Goal: Complete application form

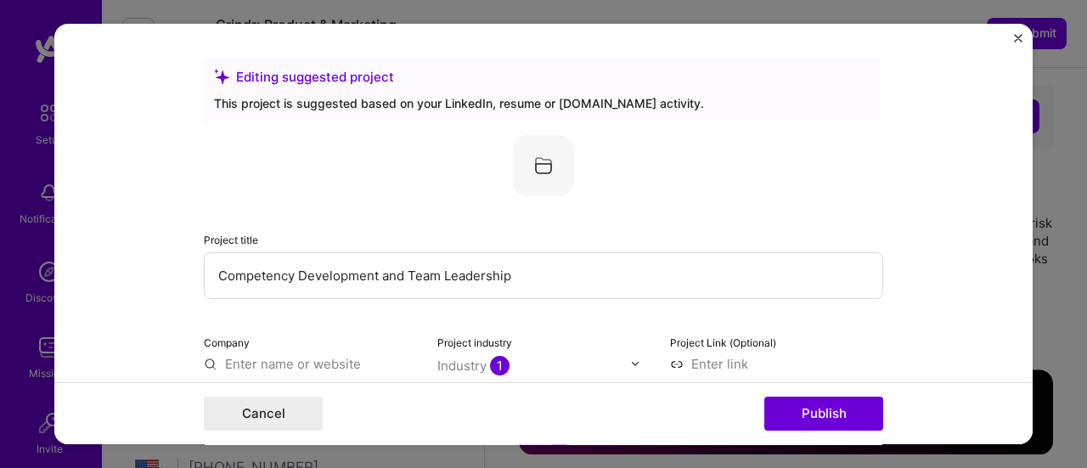
select select "US"
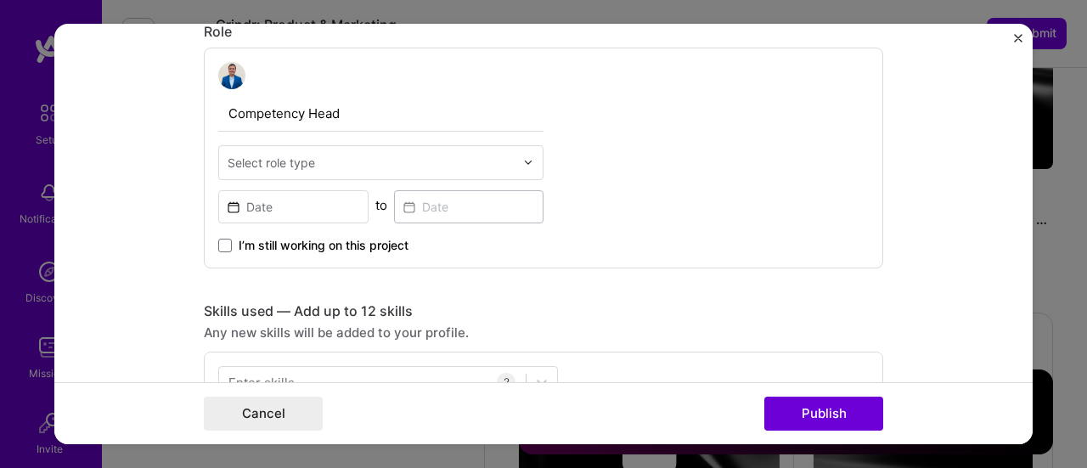
scroll to position [595, 0]
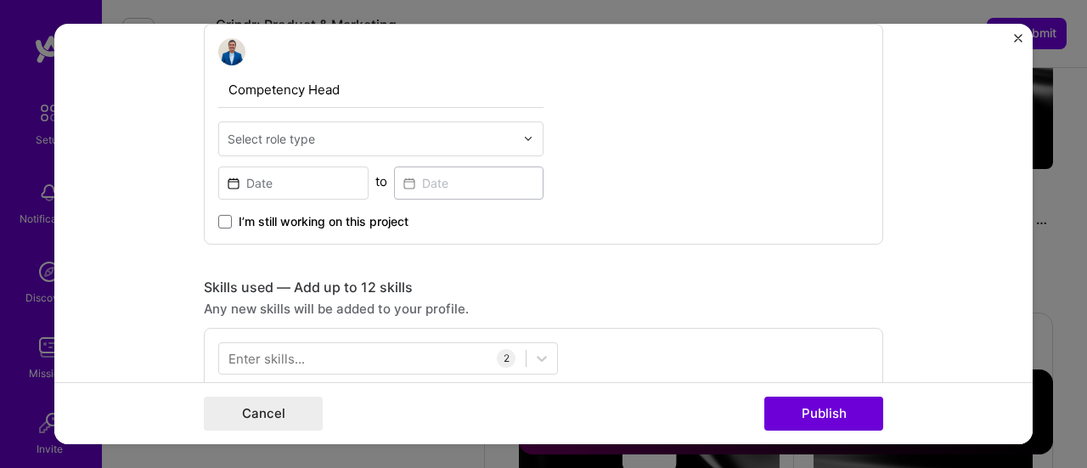
click at [472, 149] on div "Select role type" at bounding box center [371, 138] width 304 height 33
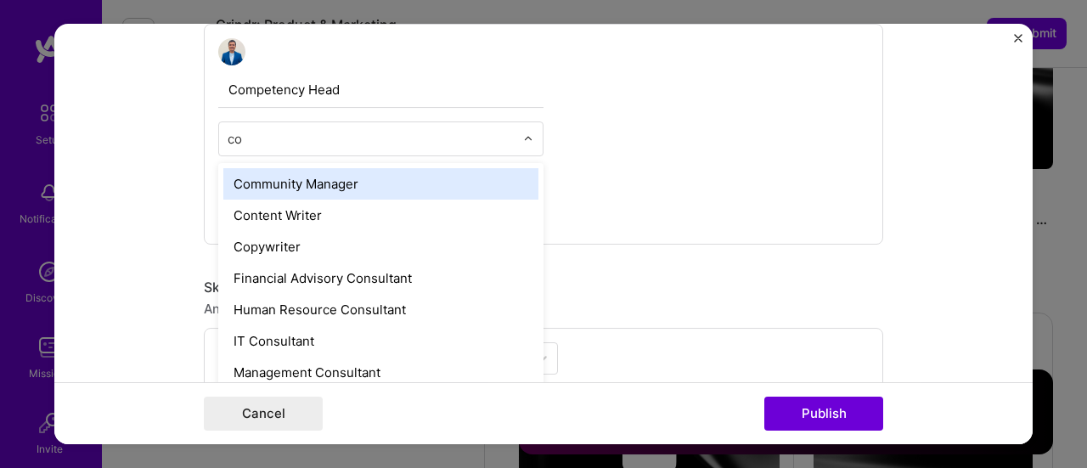
type input "c"
type input "p"
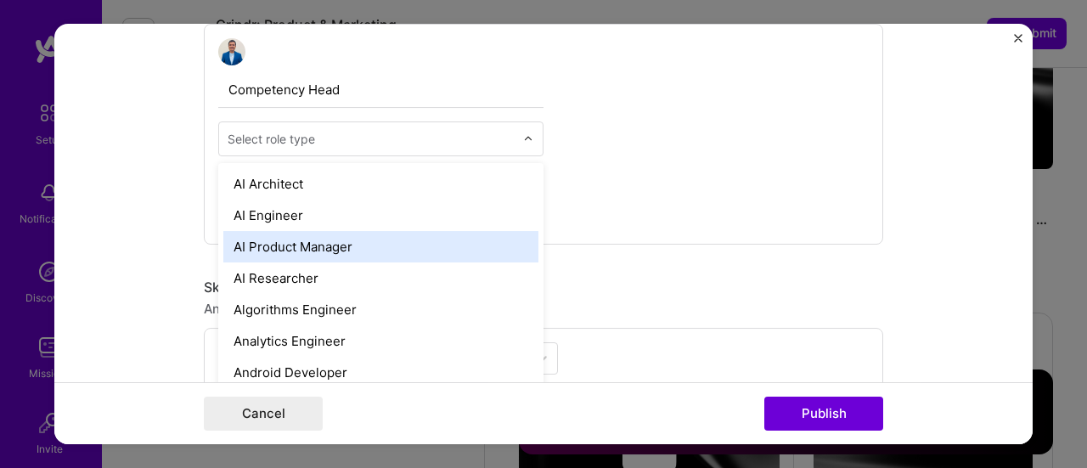
click at [571, 95] on div "Competency Head option AI Product Manager focused, 3 of 70. 70 results availabl…" at bounding box center [544, 134] width 680 height 221
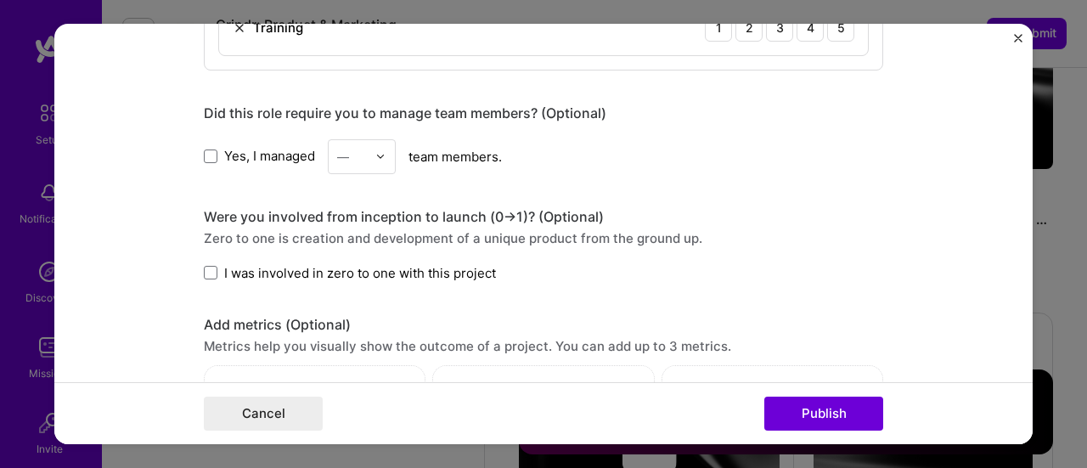
scroll to position [1019, 0]
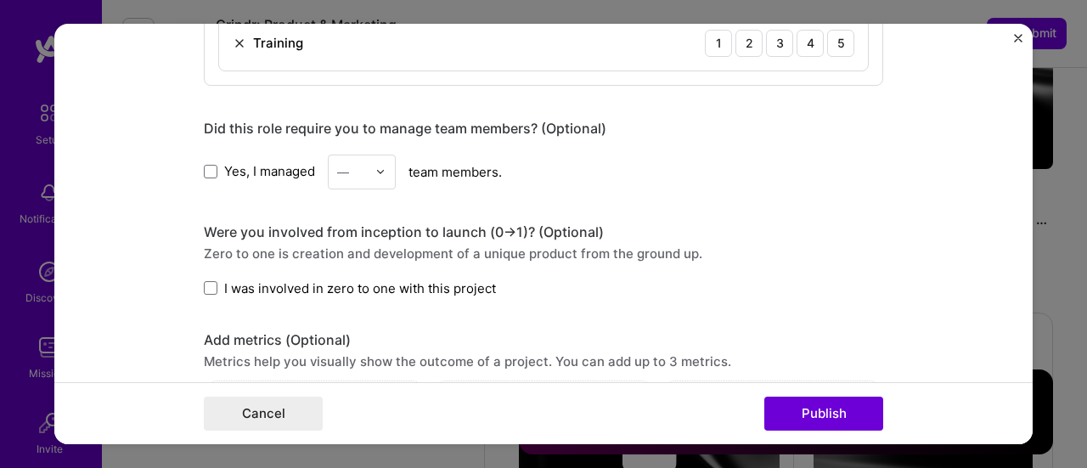
click at [236, 169] on span "Yes, I managed" at bounding box center [269, 171] width 91 height 18
click at [0, 0] on input "Yes, I managed" at bounding box center [0, 0] width 0 height 0
click at [375, 172] on img at bounding box center [380, 171] width 10 height 10
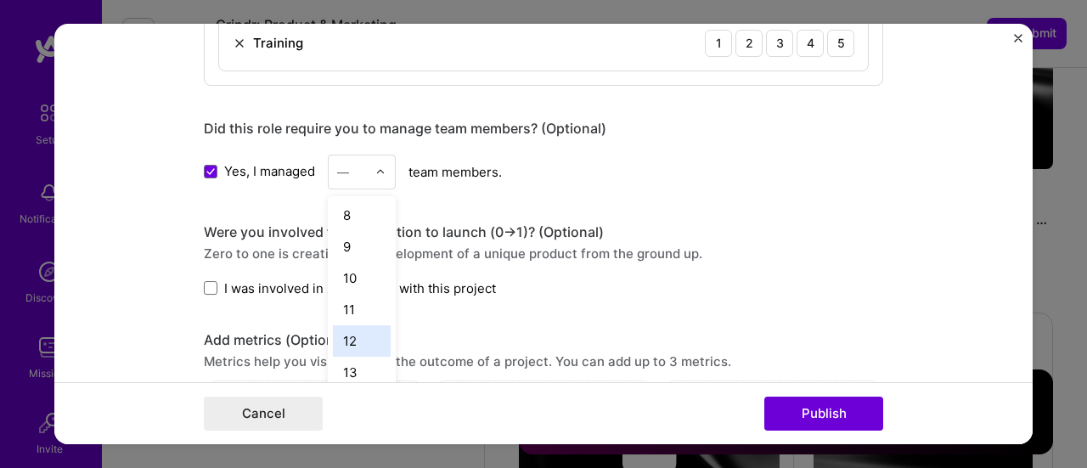
scroll to position [255, 0]
click at [358, 310] on div "12" at bounding box center [362, 307] width 58 height 31
click at [761, 296] on div "Editing suggested project This project is suggested based on your LinkedIn, res…" at bounding box center [544, 70] width 680 height 2065
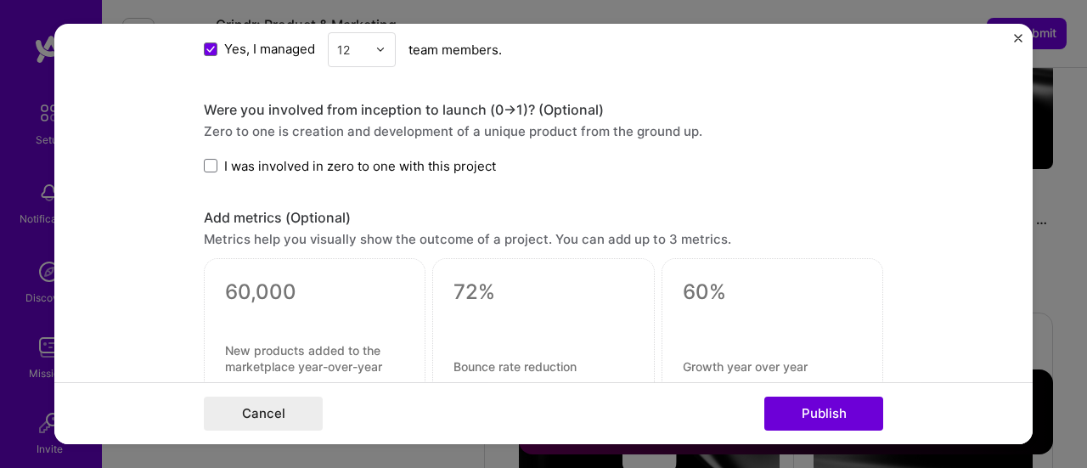
scroll to position [1104, 0]
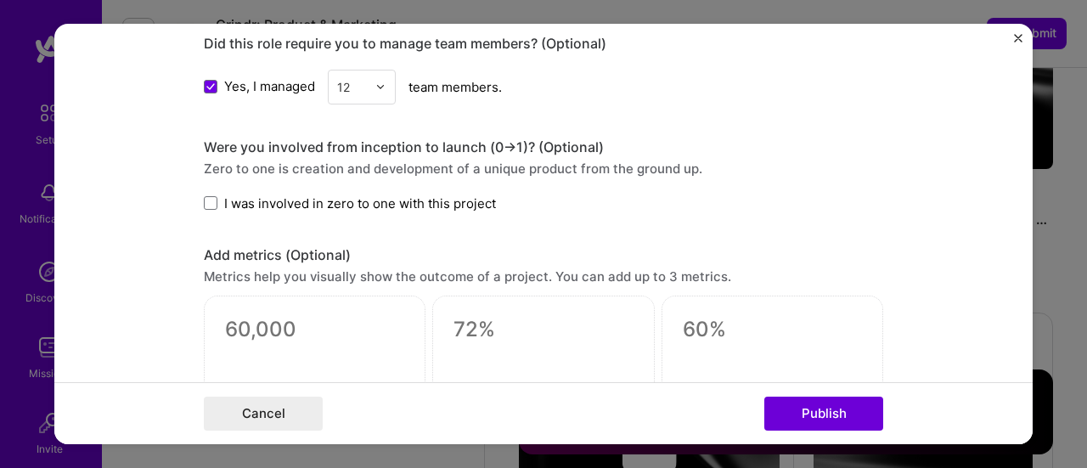
click at [460, 202] on span "I was involved in zero to one with this project" at bounding box center [360, 204] width 272 height 18
click at [0, 0] on input "I was involved in zero to one with this project" at bounding box center [0, 0] width 0 height 0
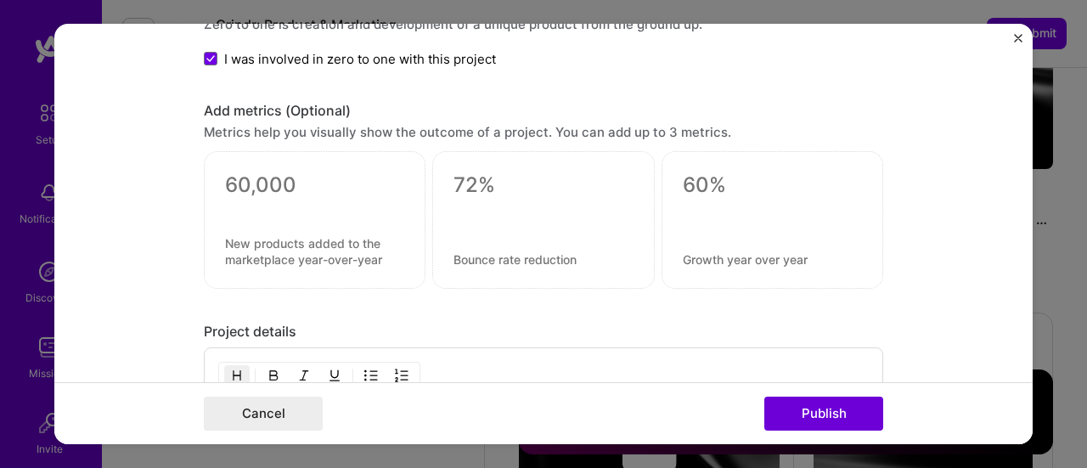
scroll to position [1274, 0]
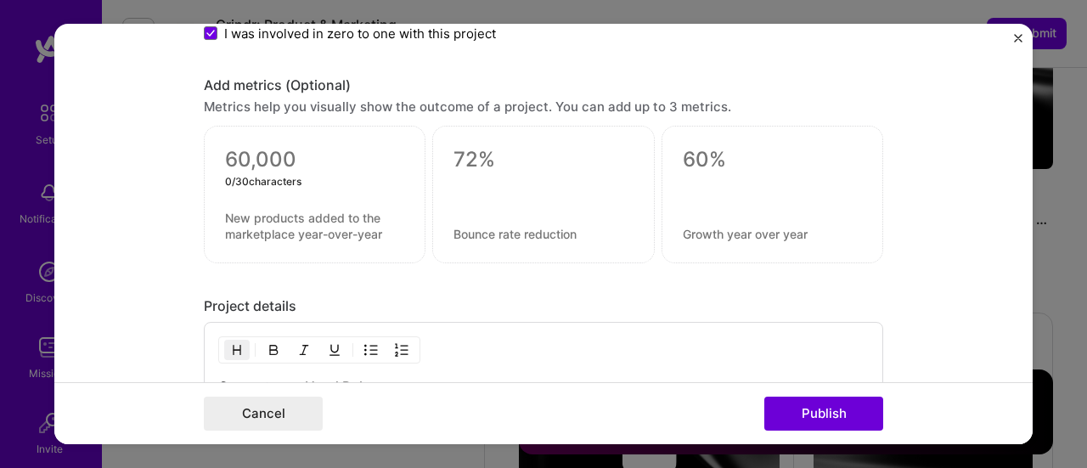
click at [344, 147] on textarea at bounding box center [314, 159] width 179 height 25
click at [897, 202] on form "Editing suggested project This project is suggested based on your LinkedIn, res…" at bounding box center [543, 234] width 979 height 421
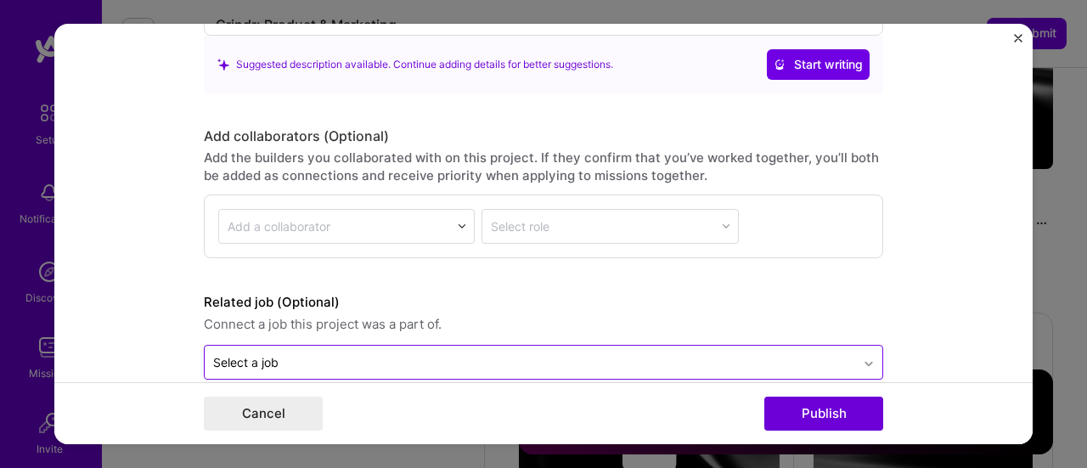
scroll to position [1764, 0]
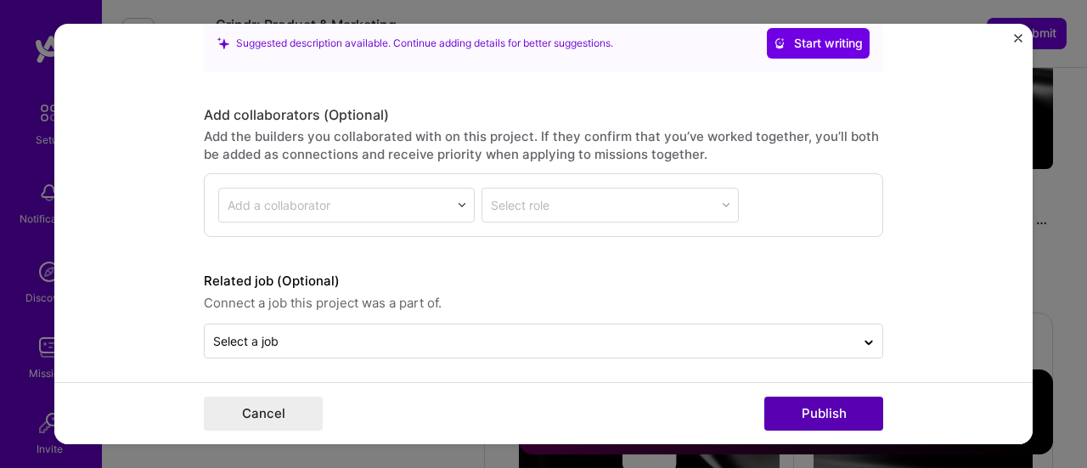
click at [825, 418] on button "Publish" at bounding box center [823, 414] width 119 height 34
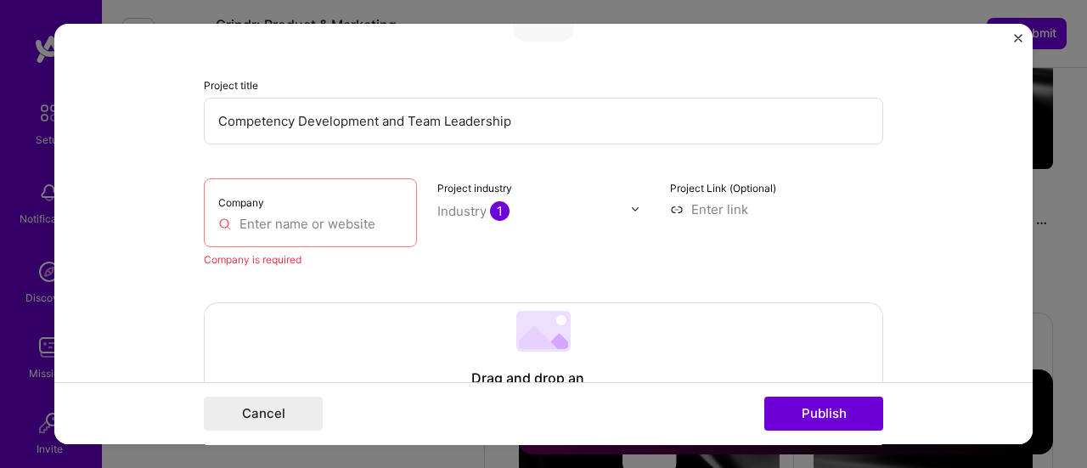
scroll to position [110, 0]
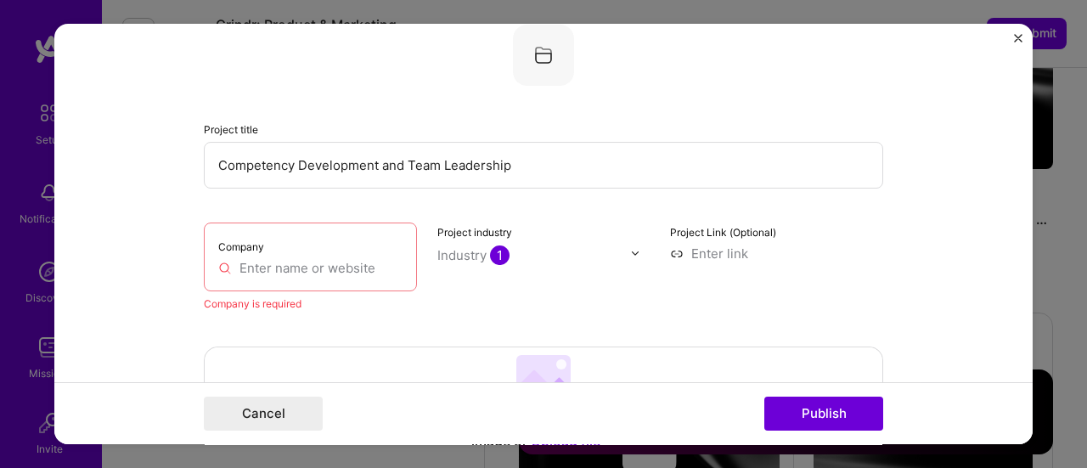
click at [338, 268] on input "text" at bounding box center [310, 268] width 184 height 18
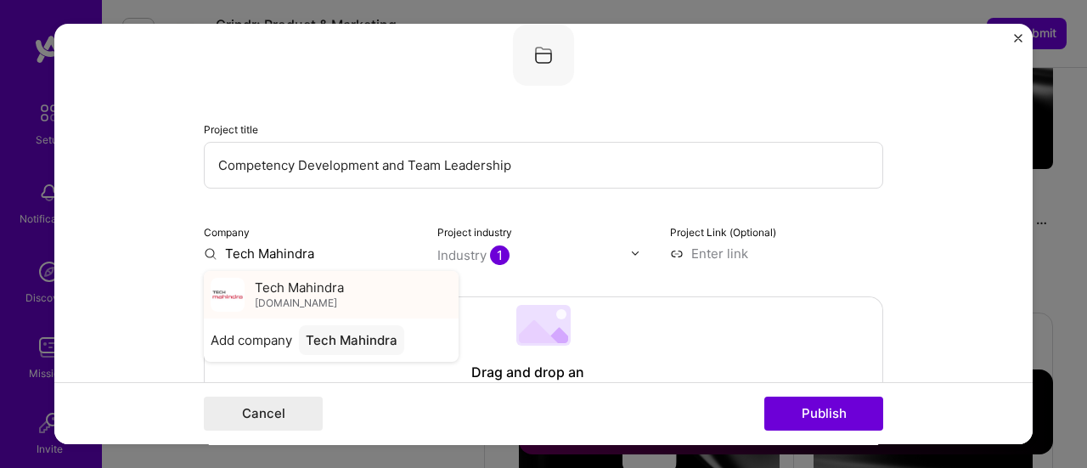
type input "Tech Mahindra"
click at [324, 291] on span "Tech Mahindra" at bounding box center [299, 288] width 89 height 18
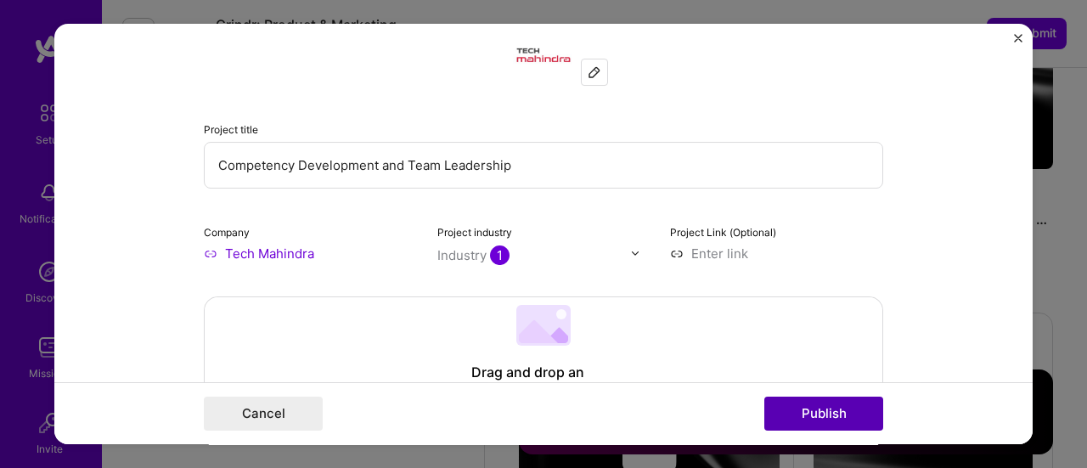
click at [829, 423] on button "Publish" at bounding box center [823, 414] width 119 height 34
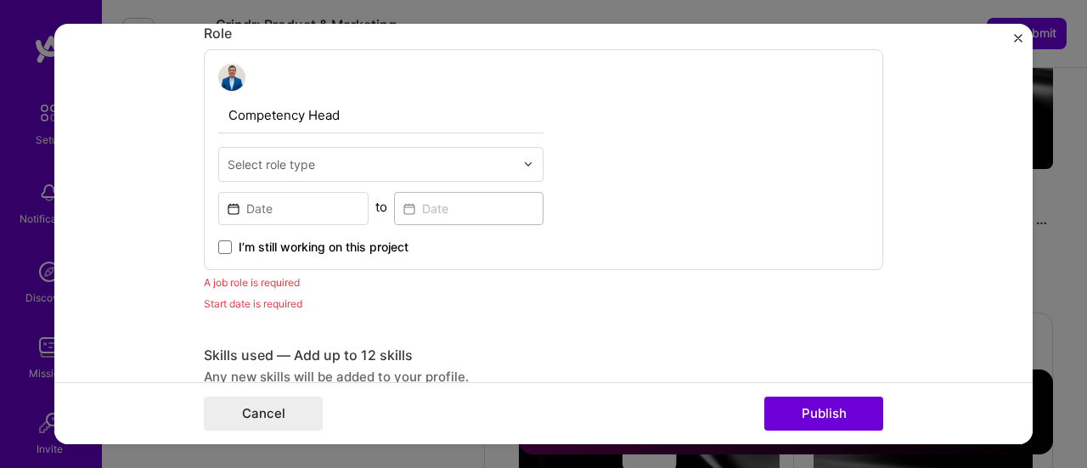
scroll to position [569, 0]
click at [276, 162] on div "Select role type" at bounding box center [271, 164] width 87 height 18
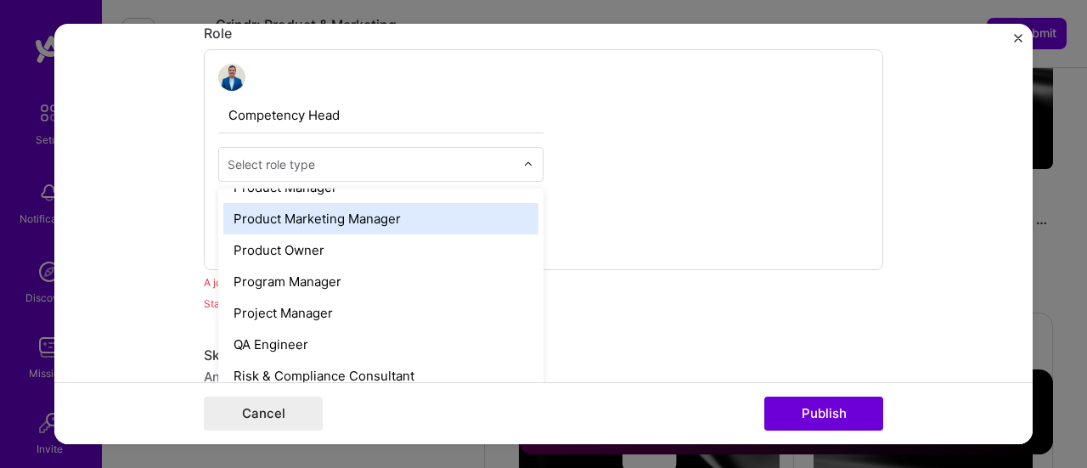
scroll to position [1614, 0]
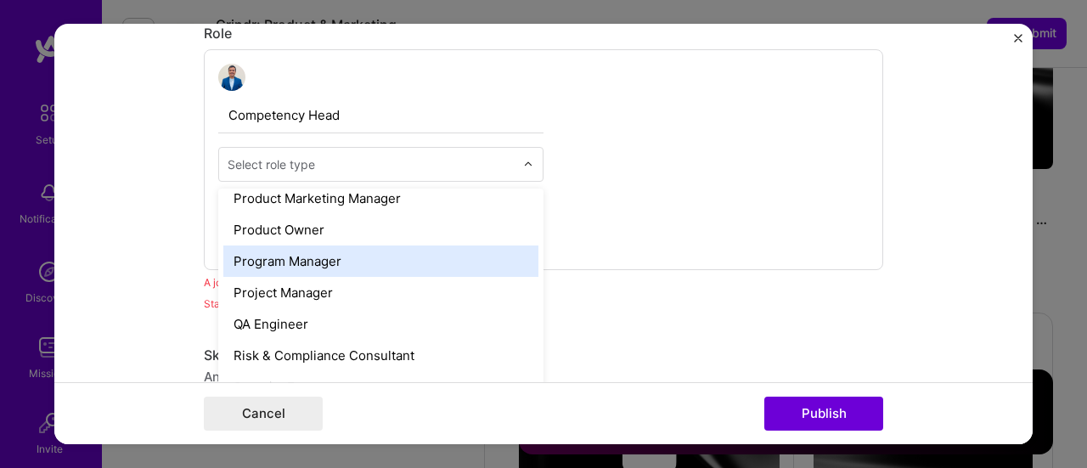
click at [374, 268] on div "Program Manager" at bounding box center [380, 260] width 315 height 31
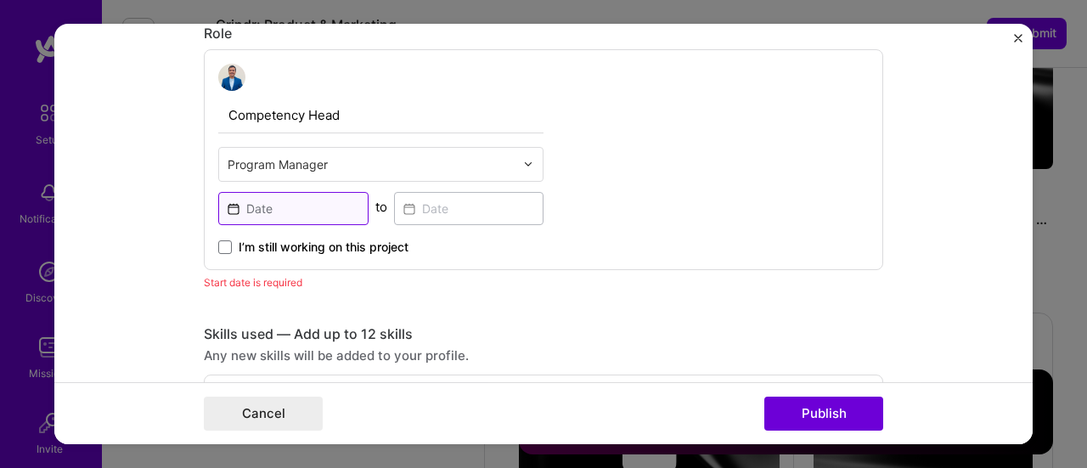
click at [296, 203] on input at bounding box center [293, 208] width 150 height 33
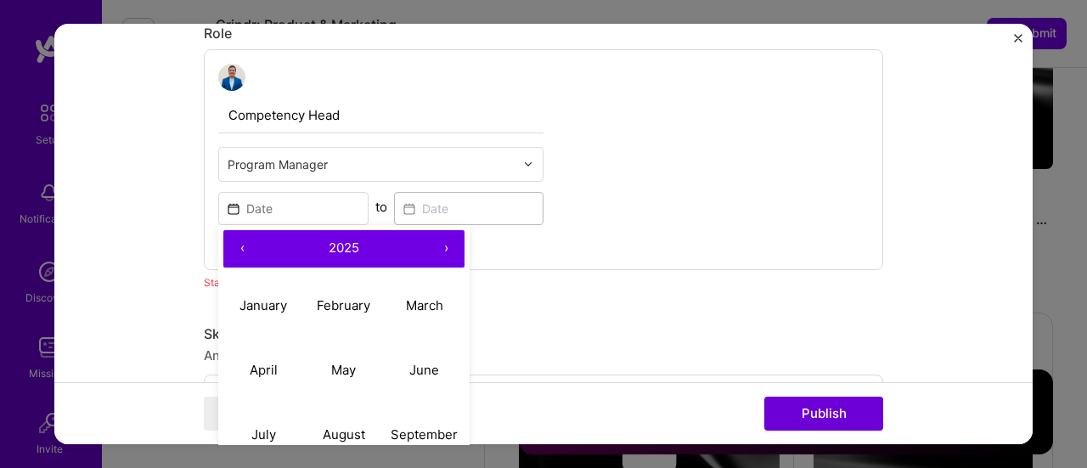
click at [241, 251] on button "‹" at bounding box center [241, 248] width 37 height 37
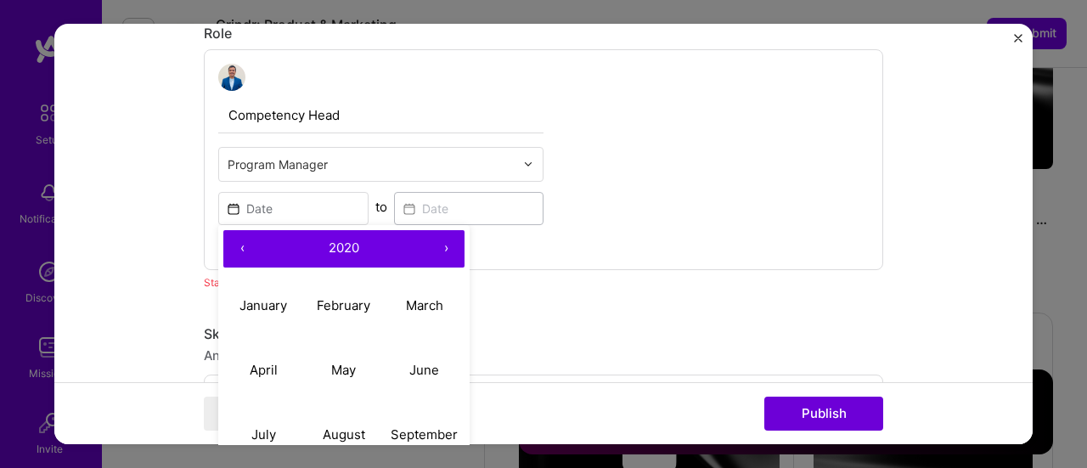
click at [241, 251] on button "‹" at bounding box center [241, 248] width 37 height 37
click at [410, 308] on abbr "March" at bounding box center [424, 305] width 37 height 16
type input "Mar, 2017"
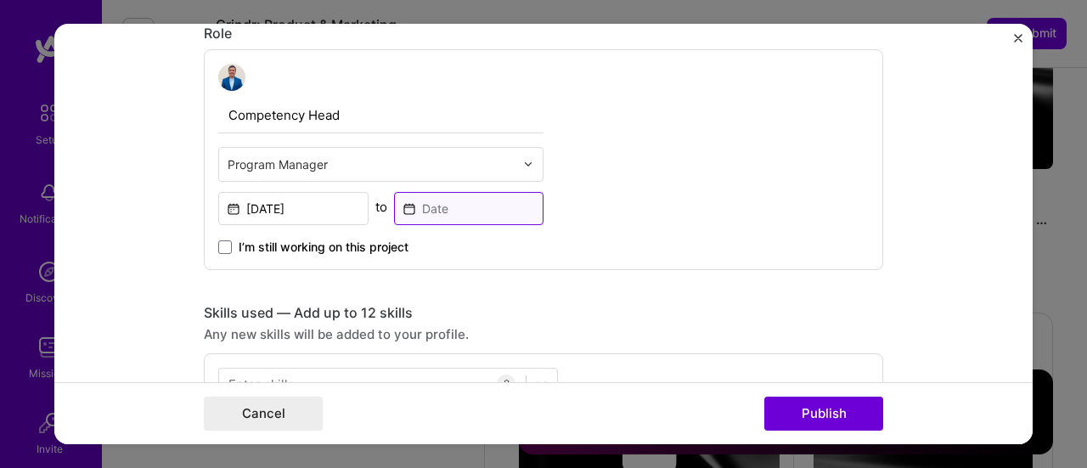
click at [440, 208] on input at bounding box center [469, 208] width 150 height 33
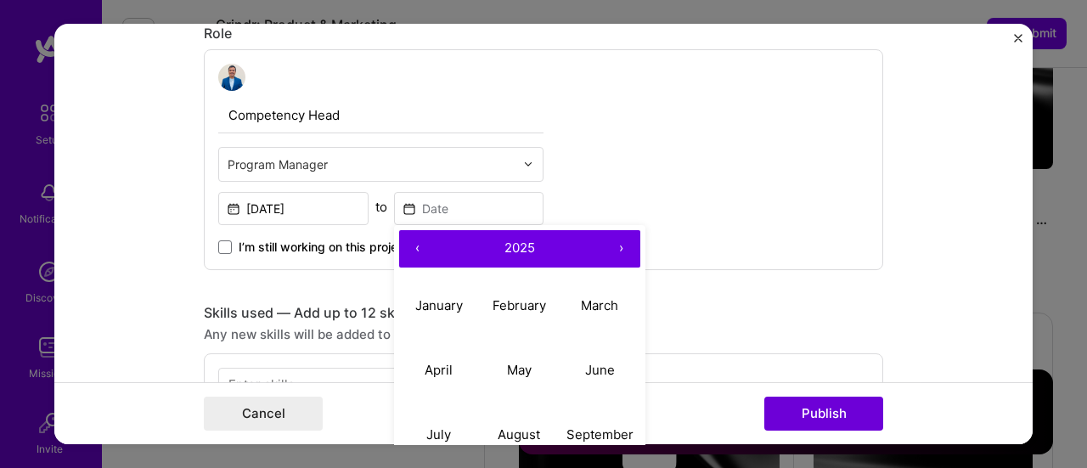
click at [415, 245] on button "‹" at bounding box center [417, 248] width 37 height 37
click at [415, 244] on button "‹" at bounding box center [417, 248] width 37 height 37
click at [596, 375] on abbr "June" at bounding box center [600, 370] width 30 height 16
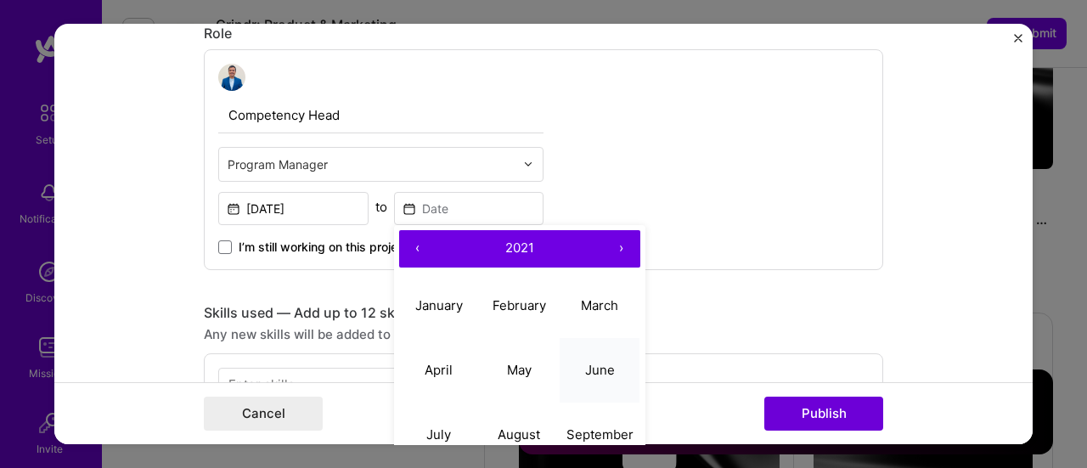
type input "Jun, 2021"
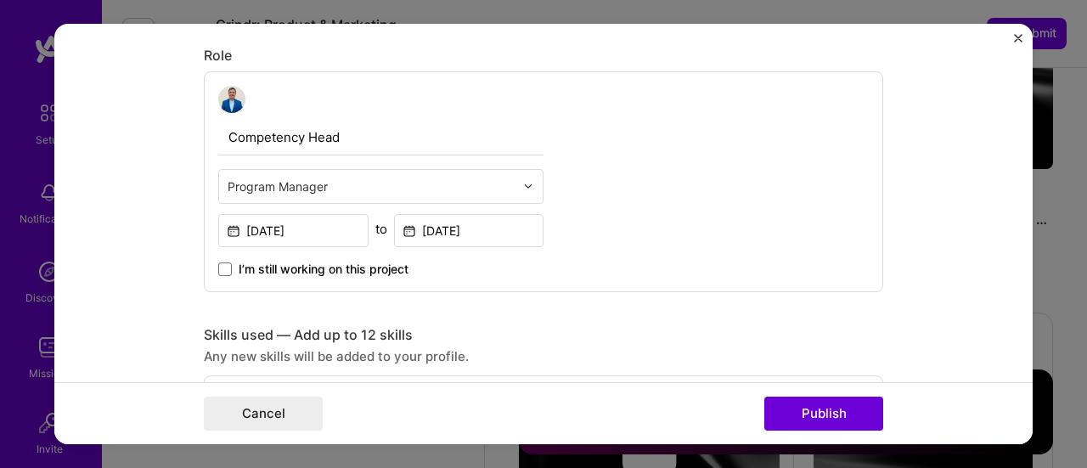
scroll to position [569, 0]
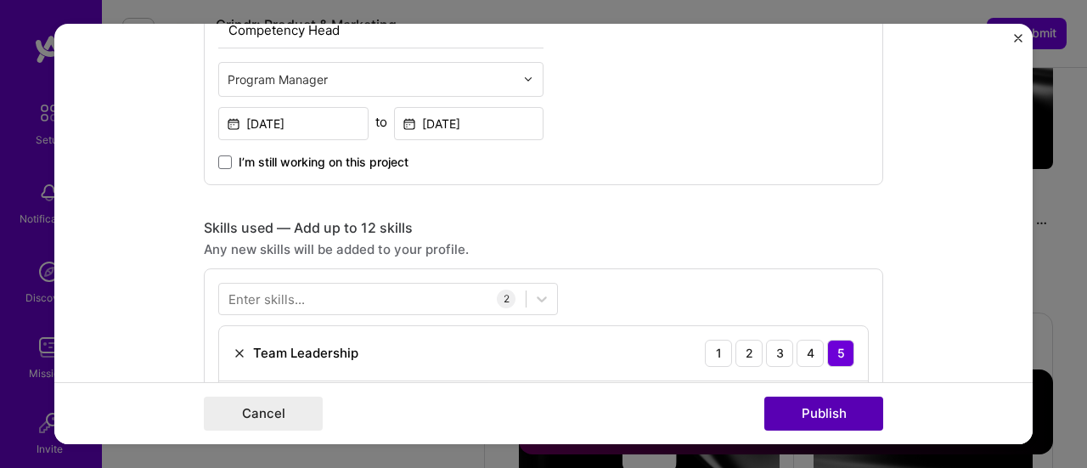
click at [815, 413] on button "Publish" at bounding box center [823, 414] width 119 height 34
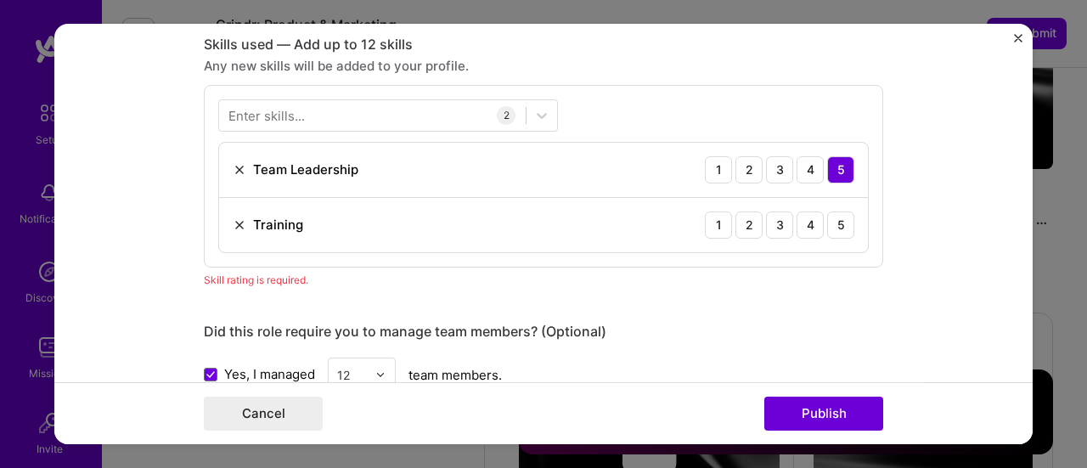
scroll to position [837, 0]
click at [838, 217] on div "5" at bounding box center [840, 225] width 27 height 27
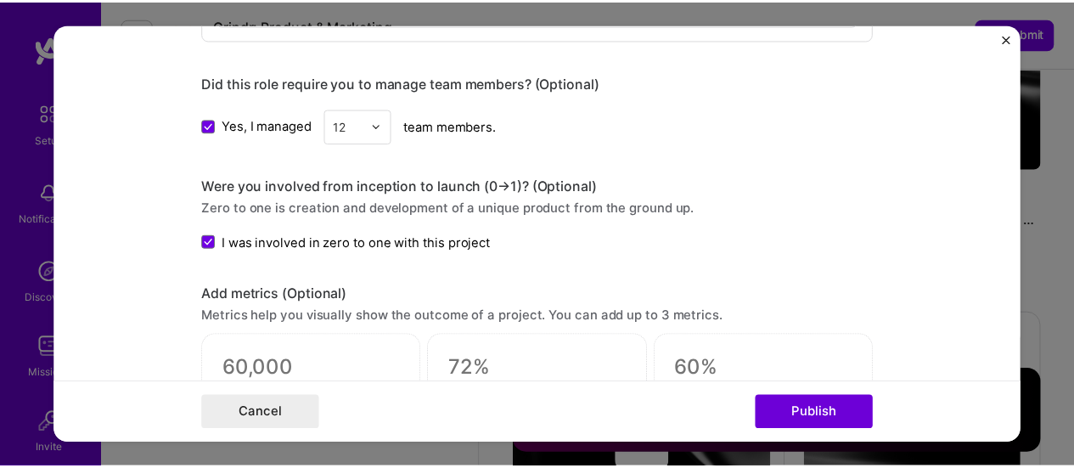
scroll to position [1091, 0]
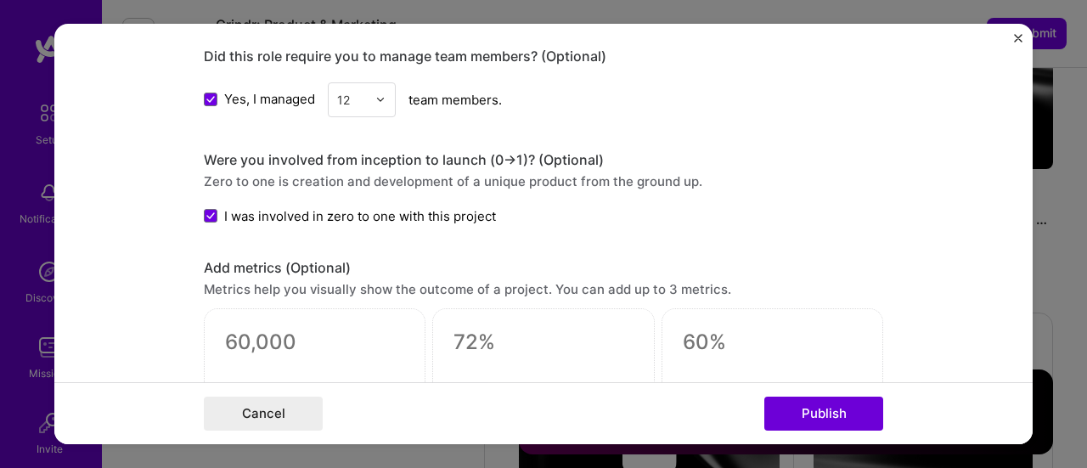
click at [837, 417] on button "Publish" at bounding box center [823, 414] width 119 height 34
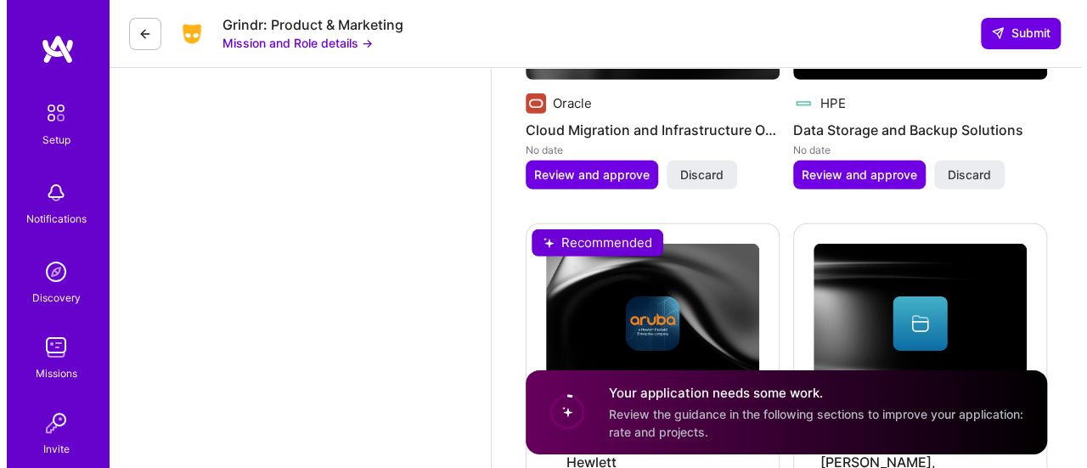
scroll to position [2463, 0]
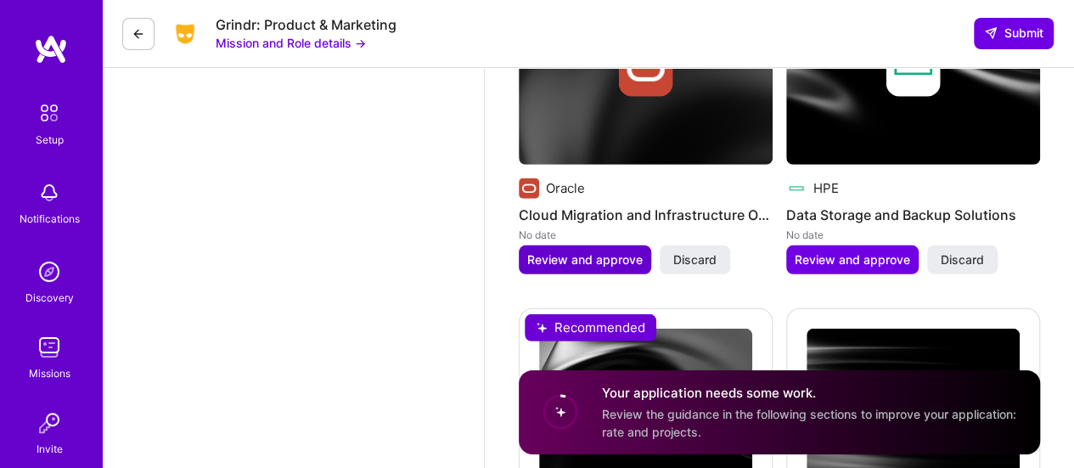
click at [586, 268] on span "Review and approve" at bounding box center [585, 259] width 116 height 17
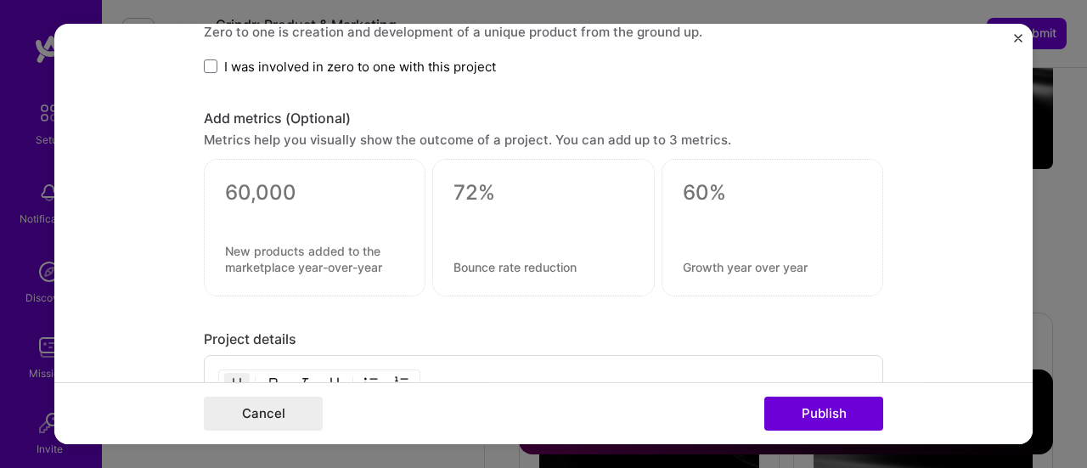
scroll to position [1104, 0]
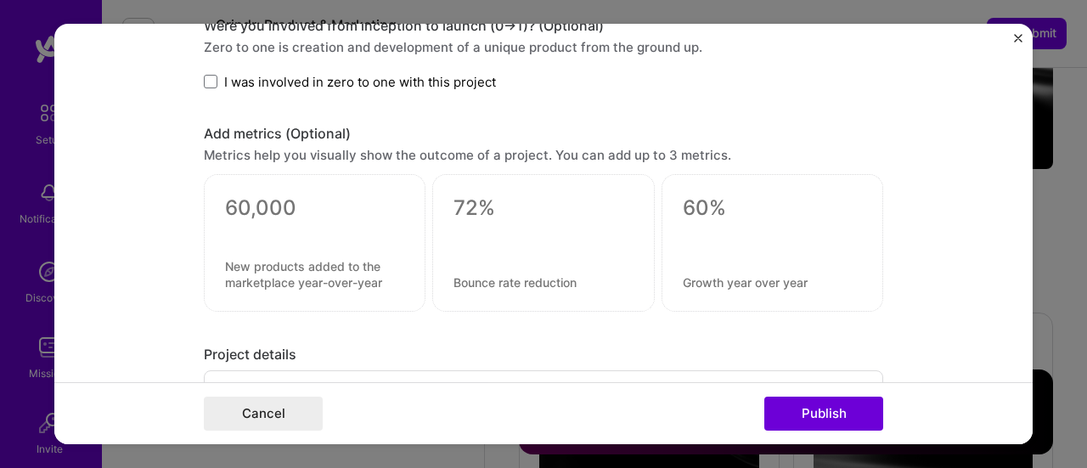
click at [425, 76] on span "I was involved in zero to one with this project" at bounding box center [360, 82] width 272 height 18
click at [0, 0] on input "I was involved in zero to one with this project" at bounding box center [0, 0] width 0 height 0
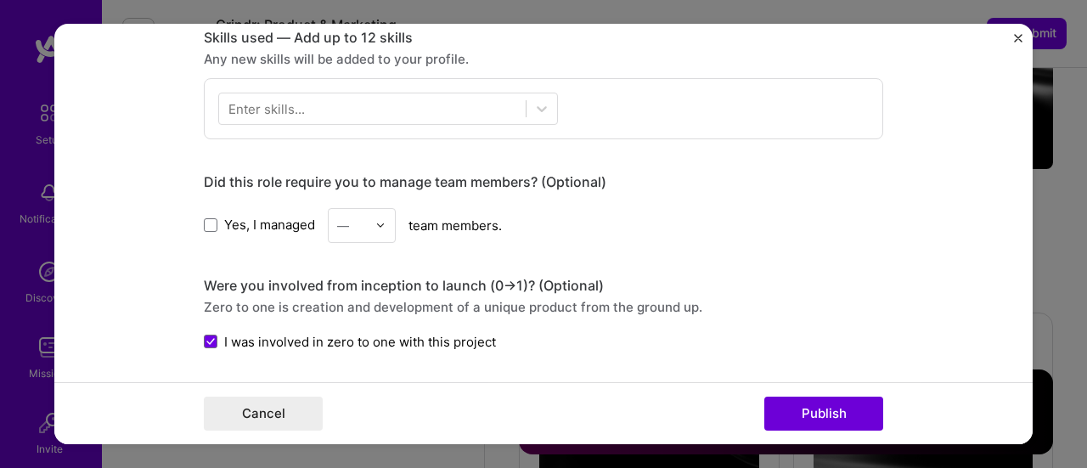
scroll to position [849, 0]
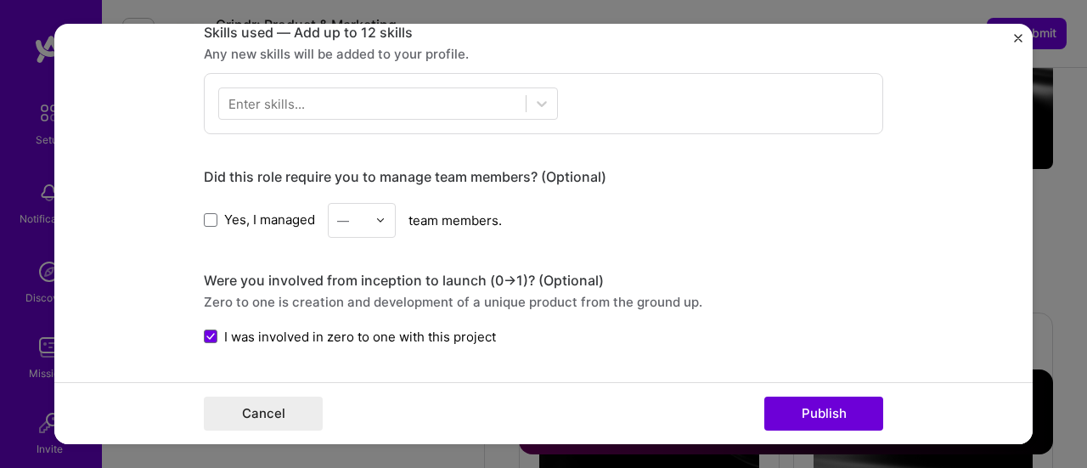
click at [275, 223] on span "Yes, I managed" at bounding box center [269, 220] width 91 height 18
click at [0, 0] on input "Yes, I managed" at bounding box center [0, 0] width 0 height 0
click at [352, 231] on div "—" at bounding box center [352, 220] width 47 height 33
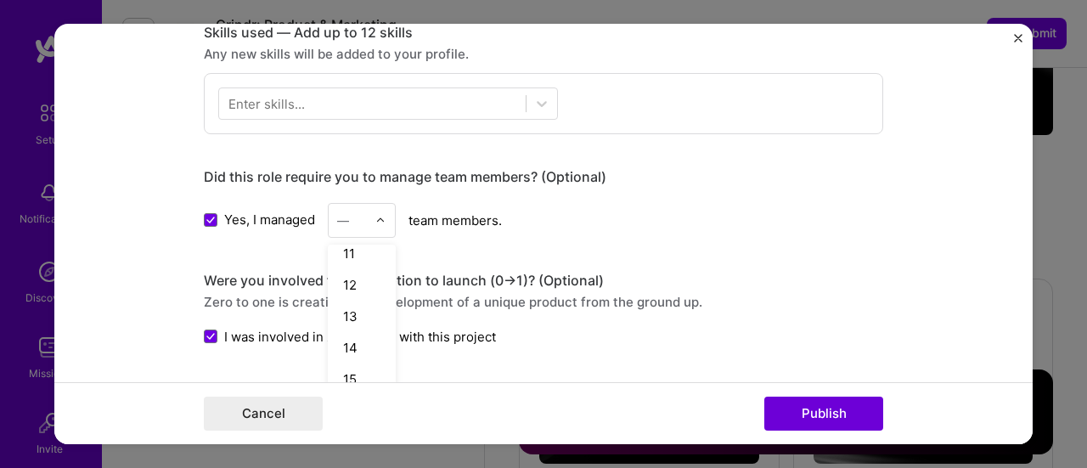
scroll to position [340, 0]
click at [353, 299] on div "13" at bounding box center [362, 302] width 58 height 31
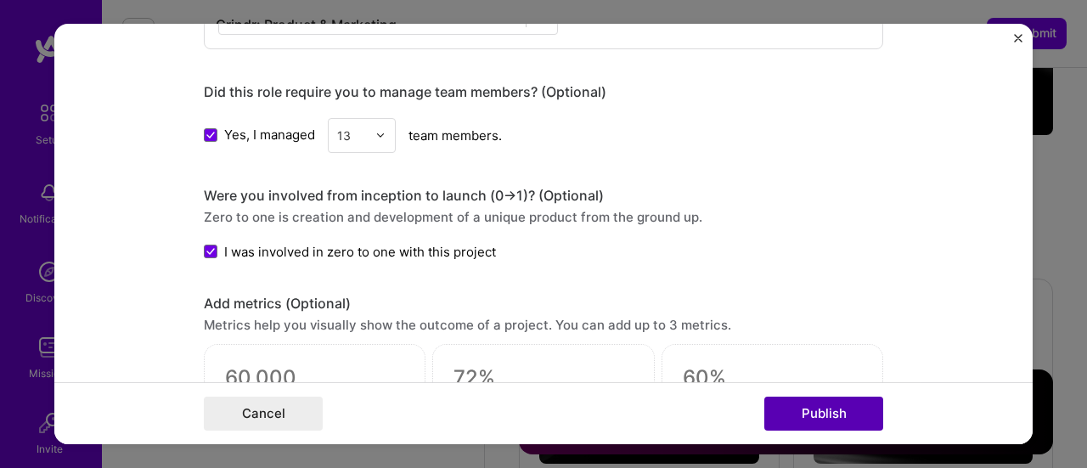
click at [805, 400] on button "Publish" at bounding box center [823, 414] width 119 height 34
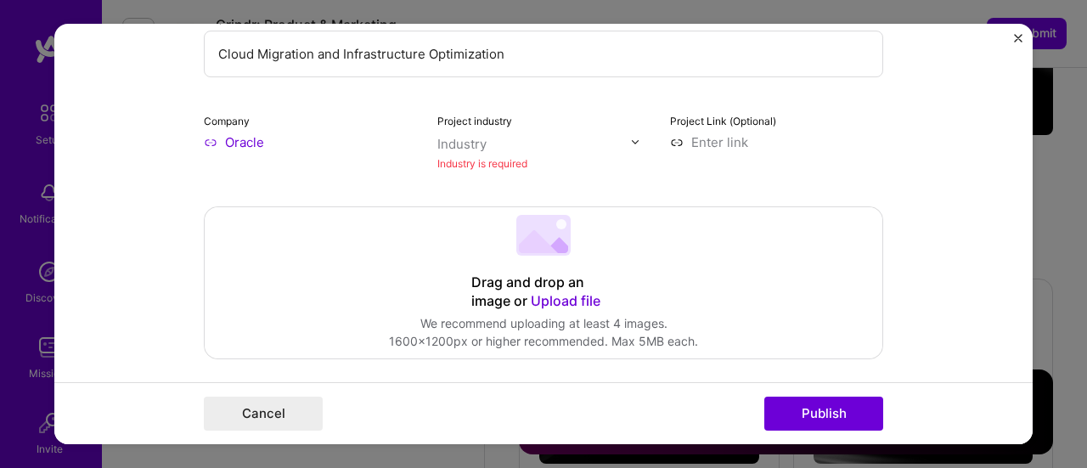
scroll to position [195, 0]
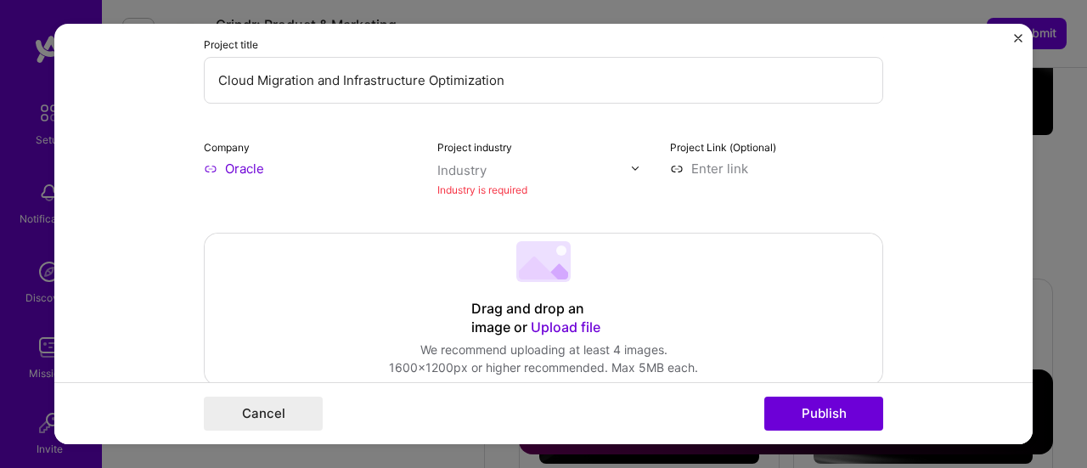
click at [523, 174] on input "text" at bounding box center [534, 170] width 194 height 18
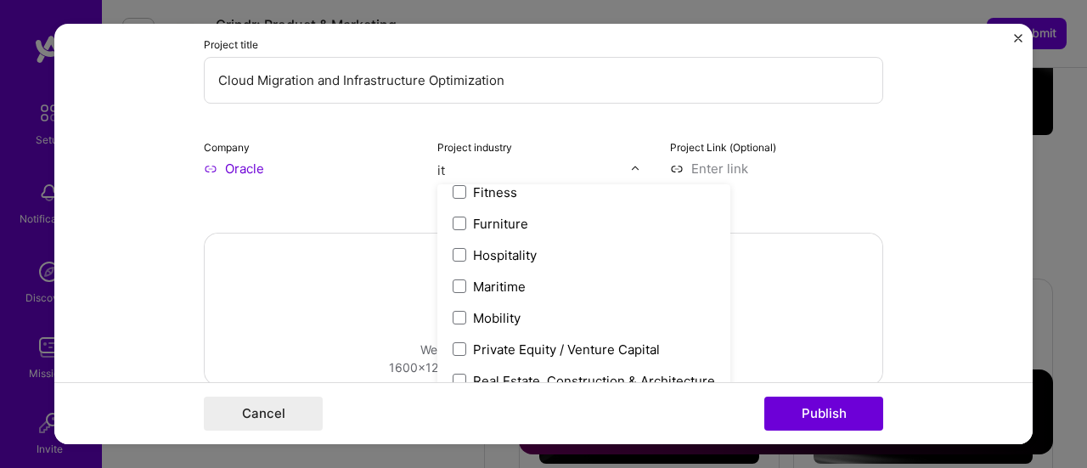
scroll to position [227, 0]
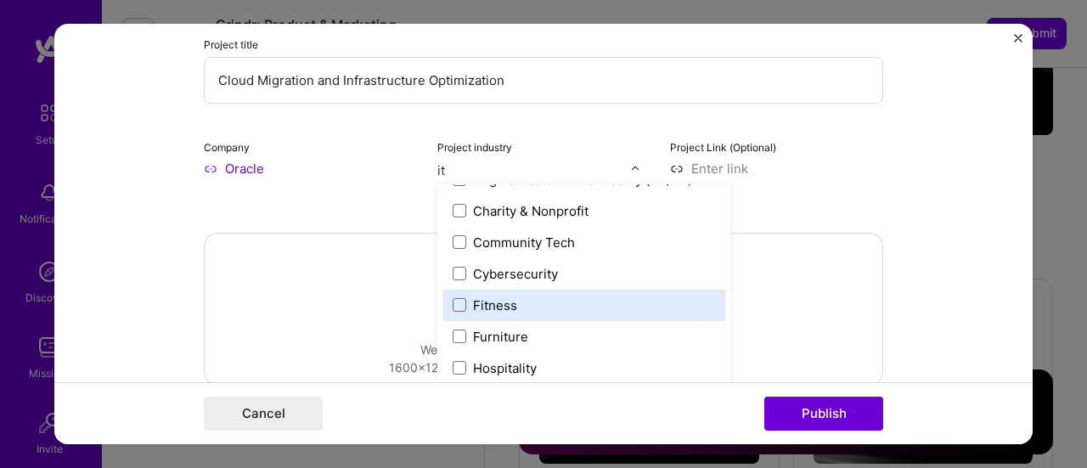
type input "i"
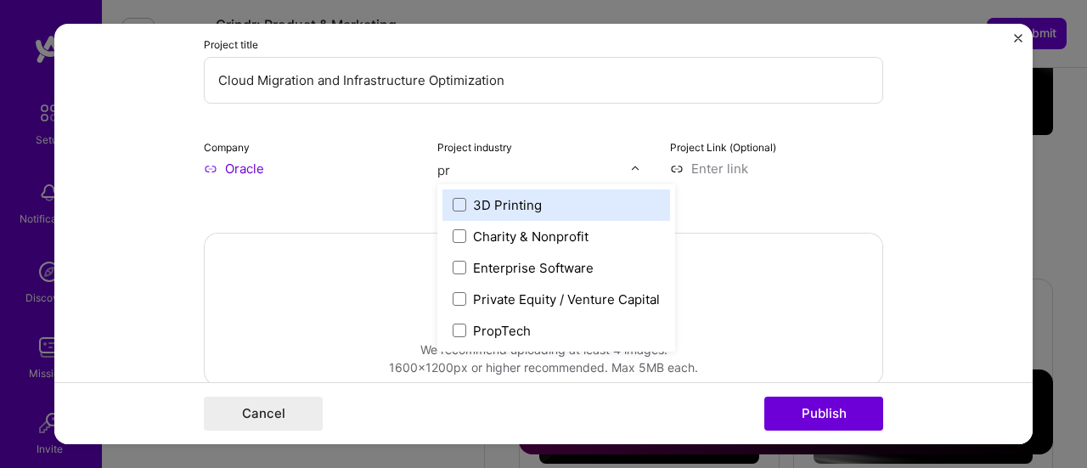
scroll to position [0, 0]
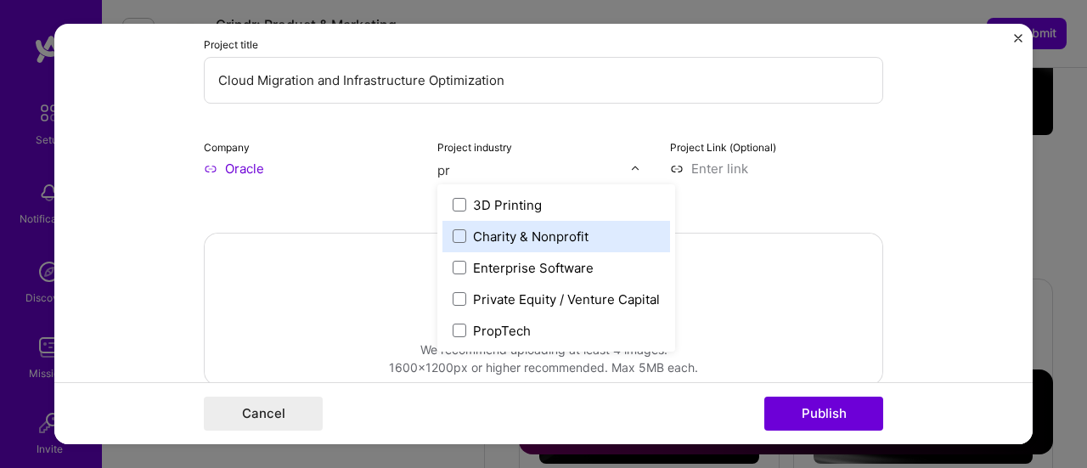
type input "p"
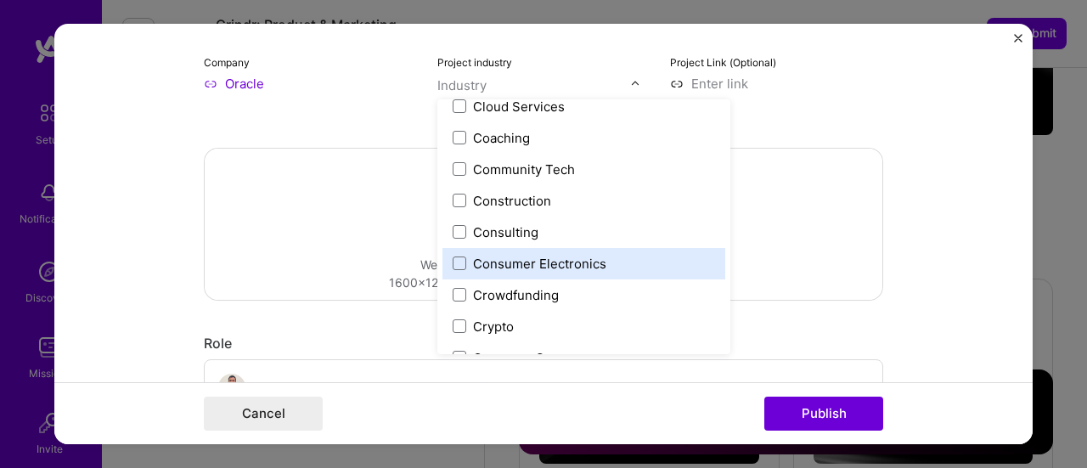
scroll to position [1104, 0]
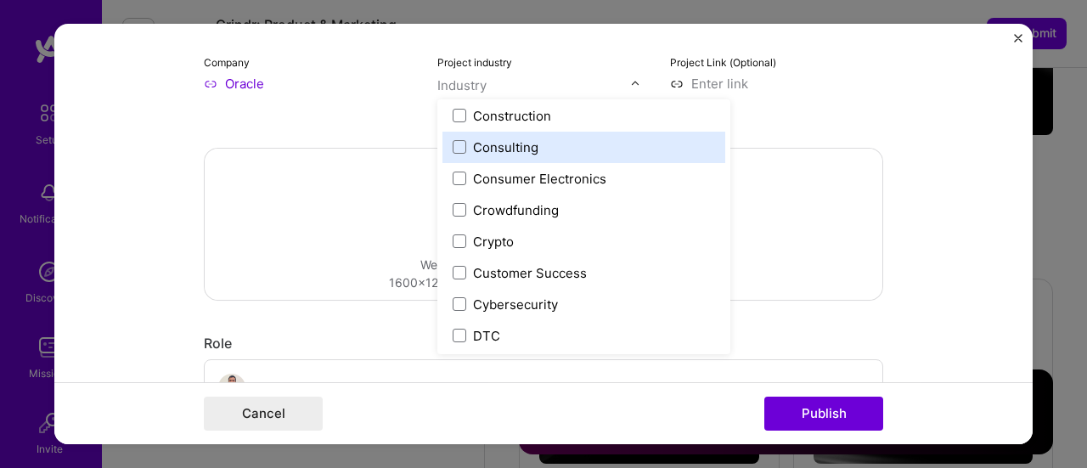
click at [558, 145] on label "Consulting" at bounding box center [584, 147] width 262 height 18
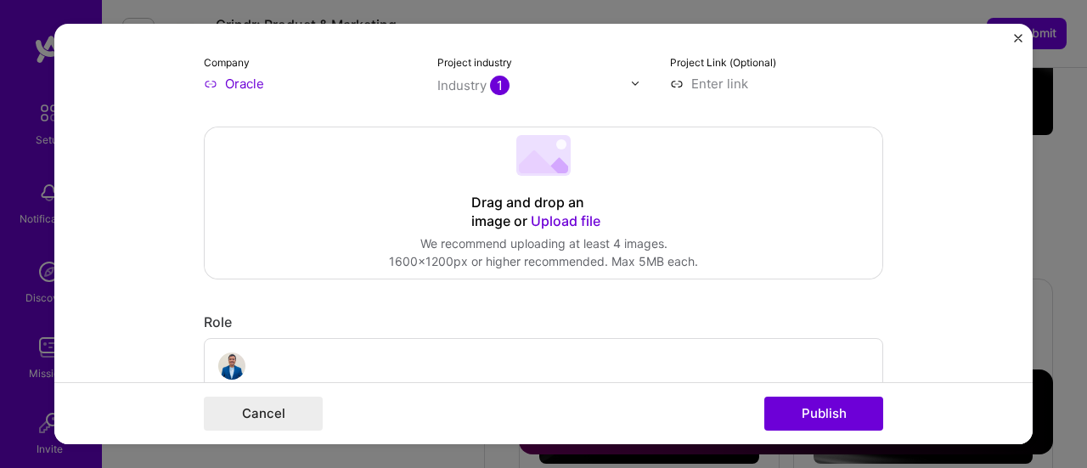
click at [919, 206] on form "Editing suggested project This project is suggested based on your LinkedIn, res…" at bounding box center [543, 234] width 979 height 421
click at [843, 410] on button "Publish" at bounding box center [823, 414] width 119 height 34
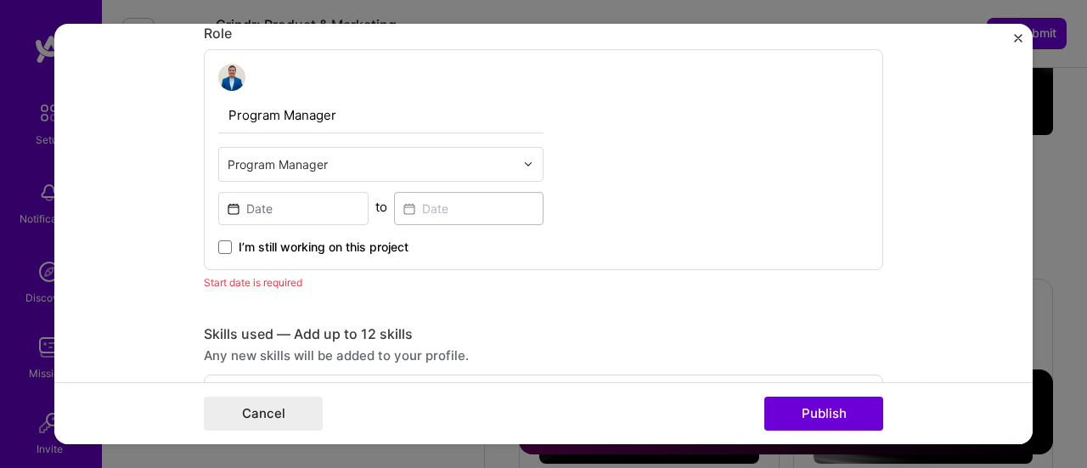
scroll to position [569, 0]
click at [303, 208] on input at bounding box center [293, 208] width 150 height 33
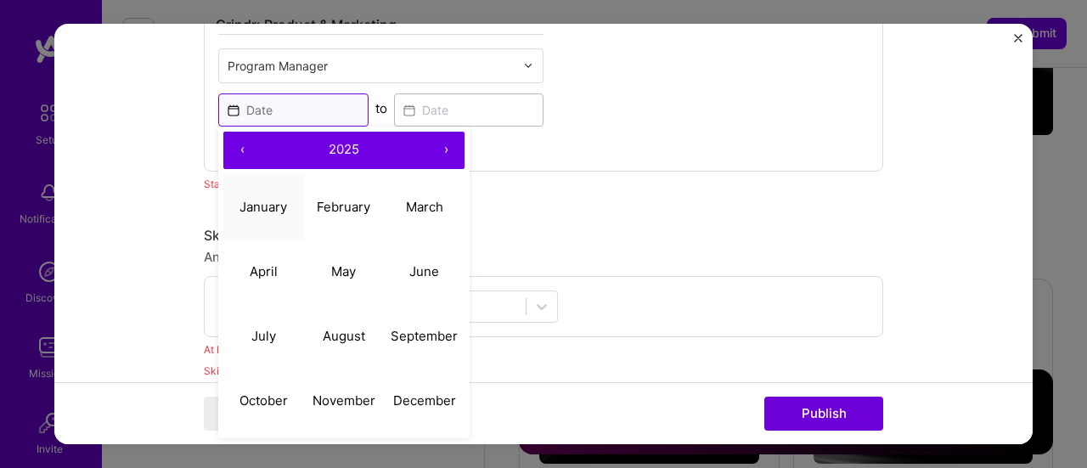
scroll to position [680, 0]
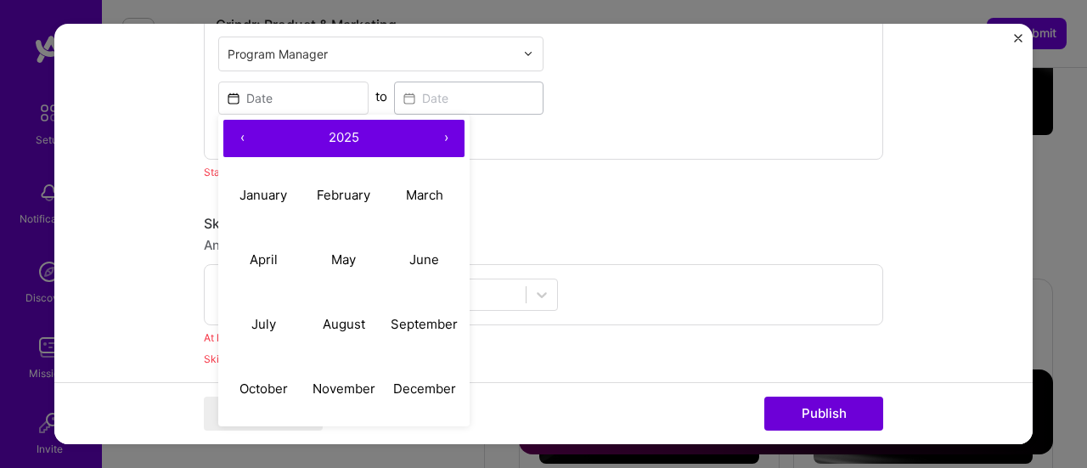
click at [232, 140] on button "‹" at bounding box center [241, 138] width 37 height 37
click at [233, 139] on button "‹" at bounding box center [241, 138] width 37 height 37
click at [268, 381] on abbr "October" at bounding box center [264, 389] width 48 height 16
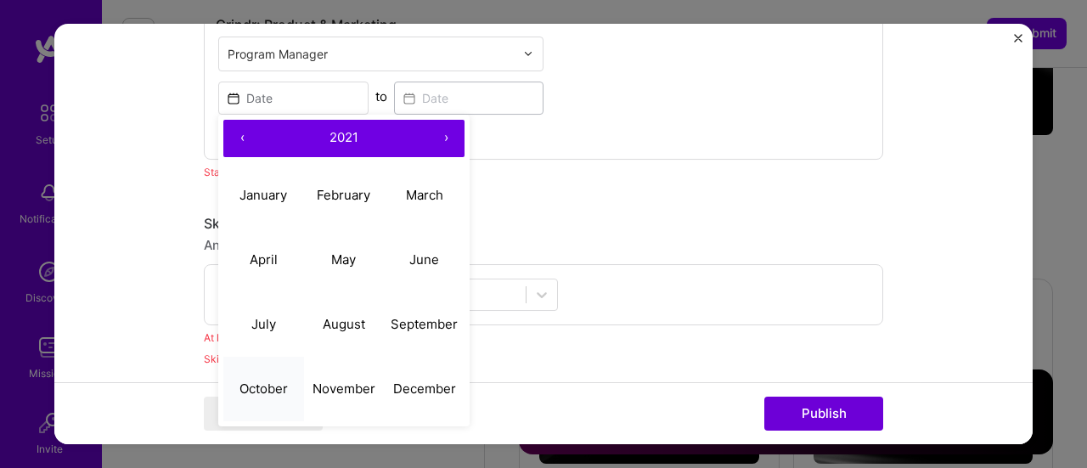
type input "Oct, 2021"
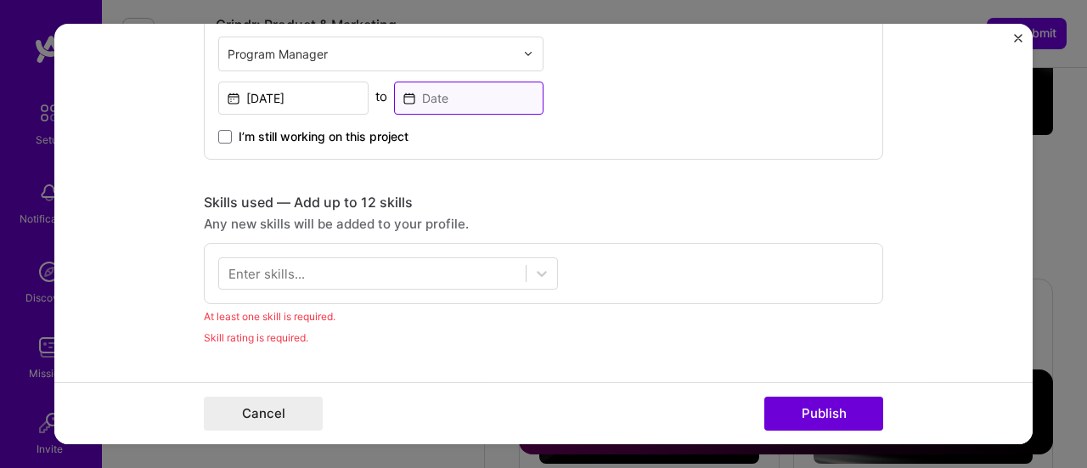
click at [416, 93] on input at bounding box center [469, 98] width 150 height 33
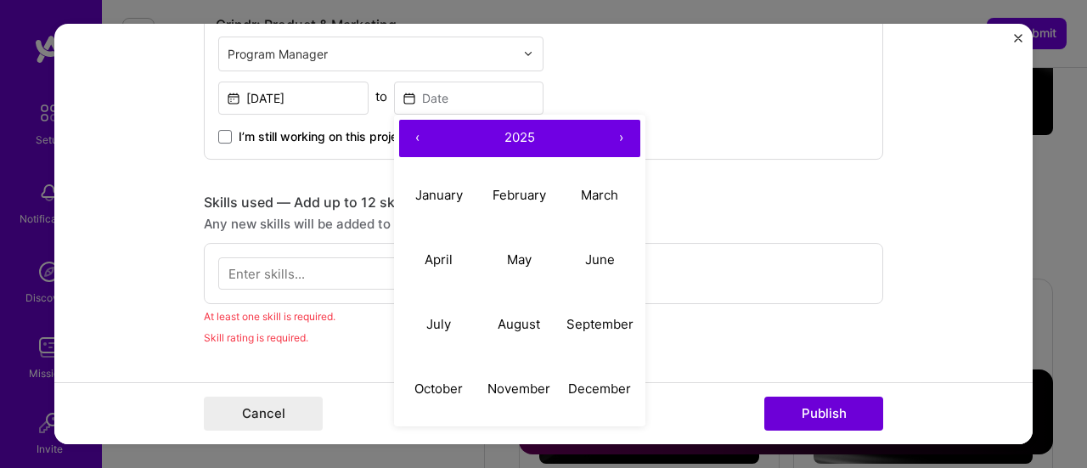
click at [408, 137] on button "‹" at bounding box center [417, 138] width 37 height 37
click at [582, 266] on button "June" at bounding box center [600, 260] width 81 height 65
type input "Jun, 2024"
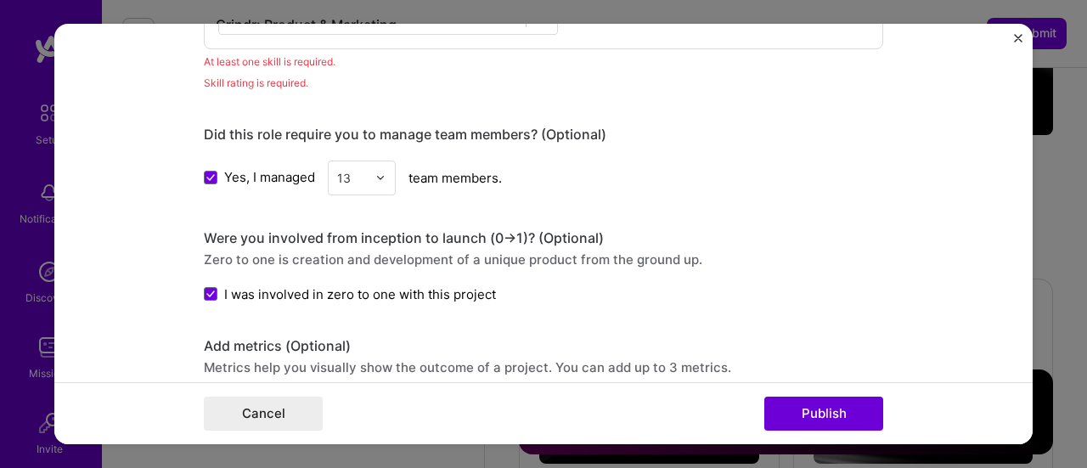
scroll to position [849, 0]
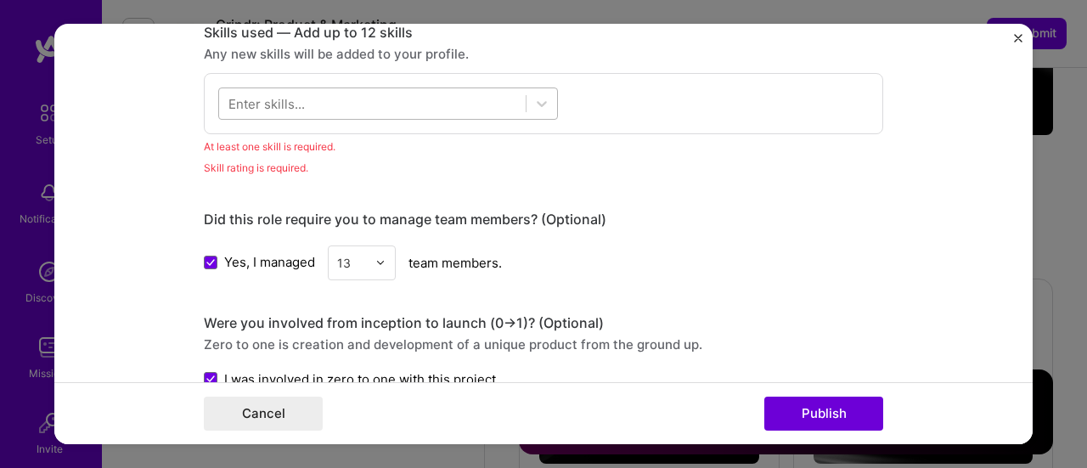
click at [310, 103] on div at bounding box center [372, 103] width 307 height 28
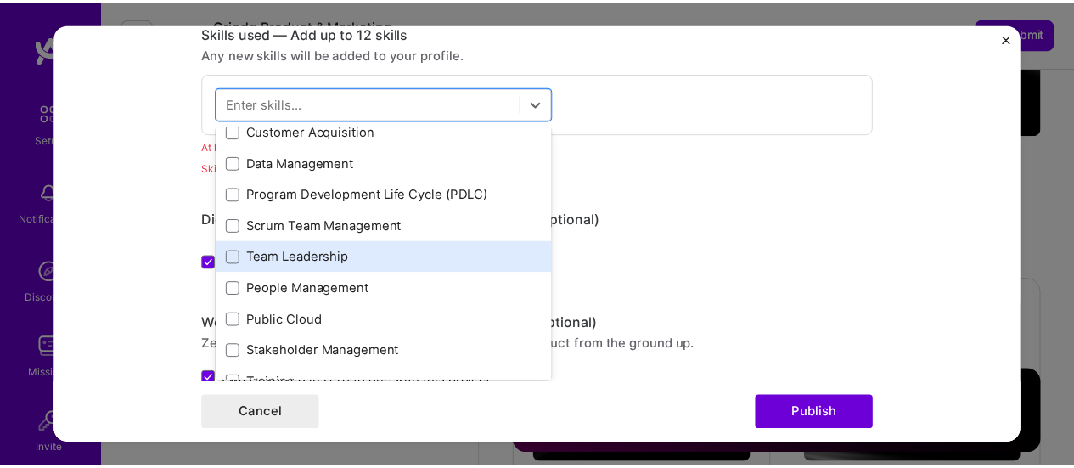
scroll to position [0, 0]
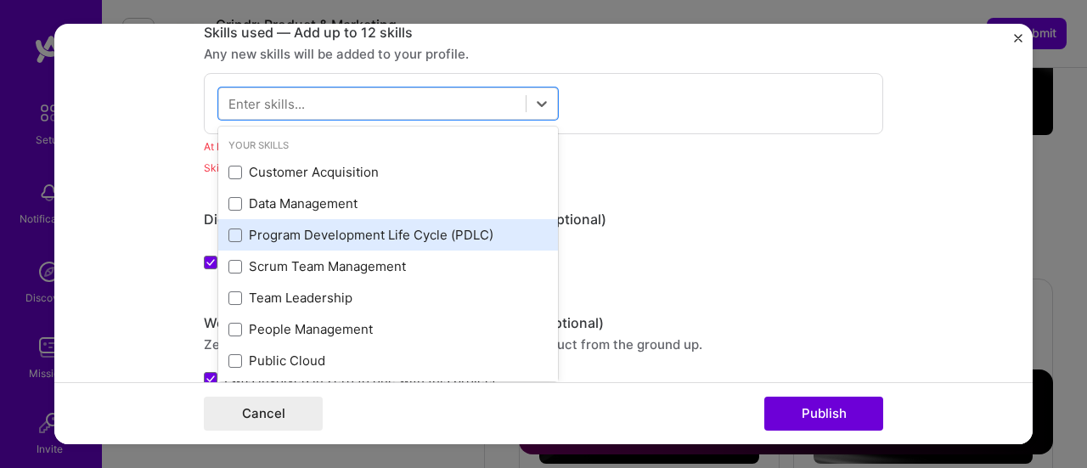
click at [343, 228] on div "Program Development Life Cycle (PDLC)" at bounding box center [387, 235] width 319 height 18
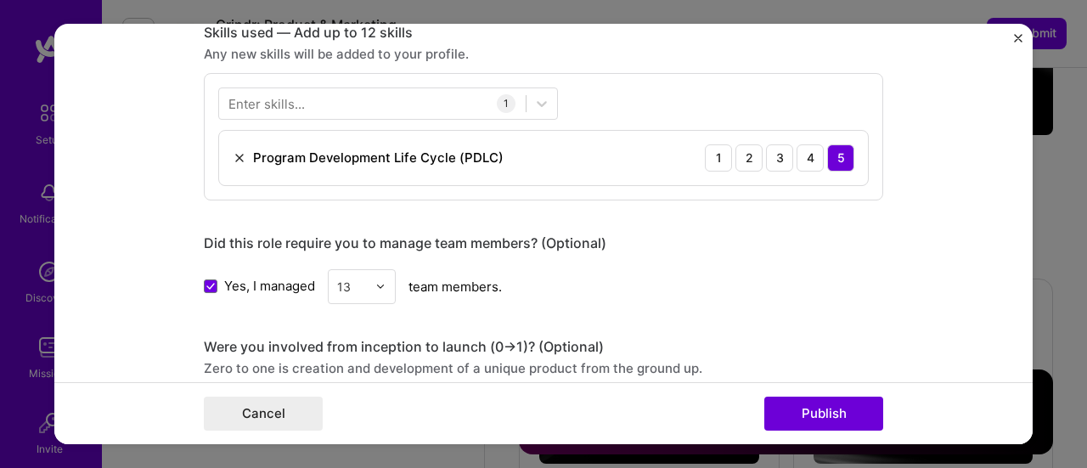
click at [712, 245] on div "Did this role require you to manage team members? (Optional)" at bounding box center [544, 243] width 680 height 18
click at [826, 406] on button "Publish" at bounding box center [823, 414] width 119 height 34
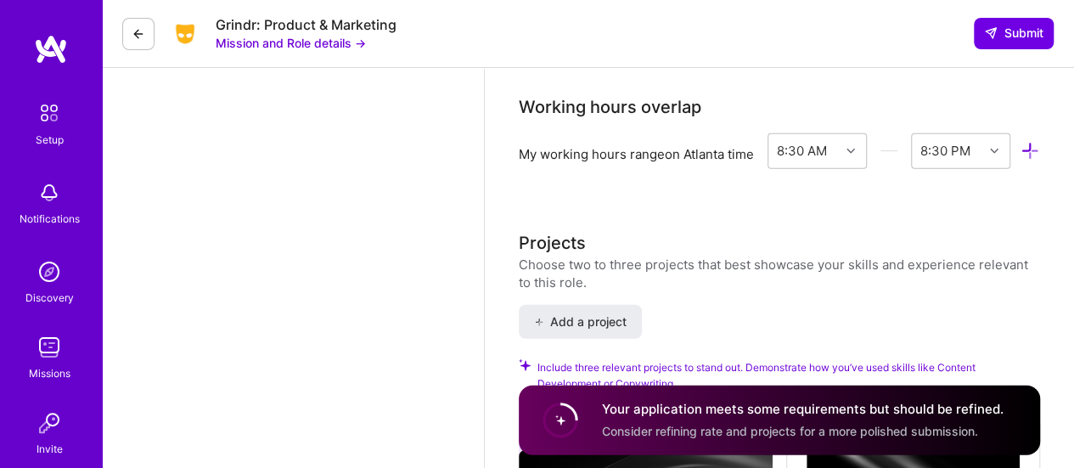
scroll to position [1563, 0]
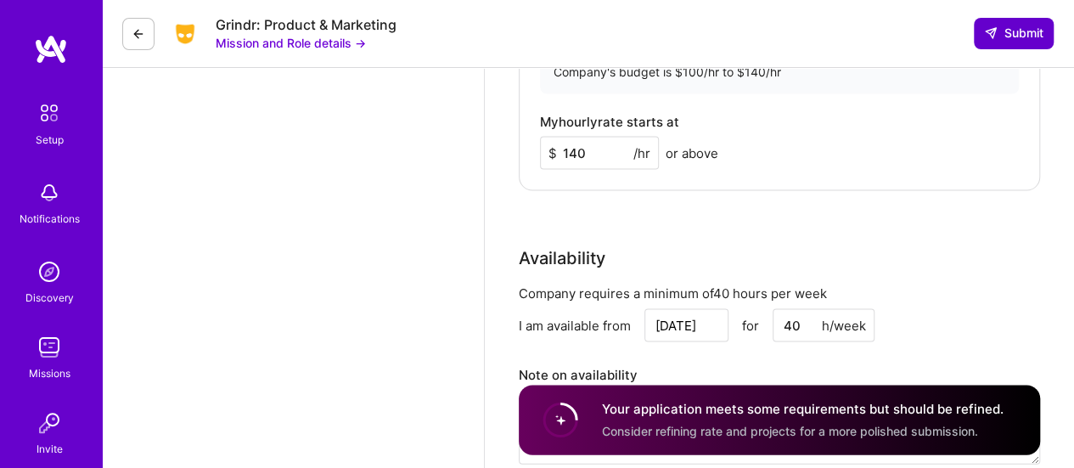
click at [1004, 34] on span "Submit" at bounding box center [1013, 33] width 59 height 17
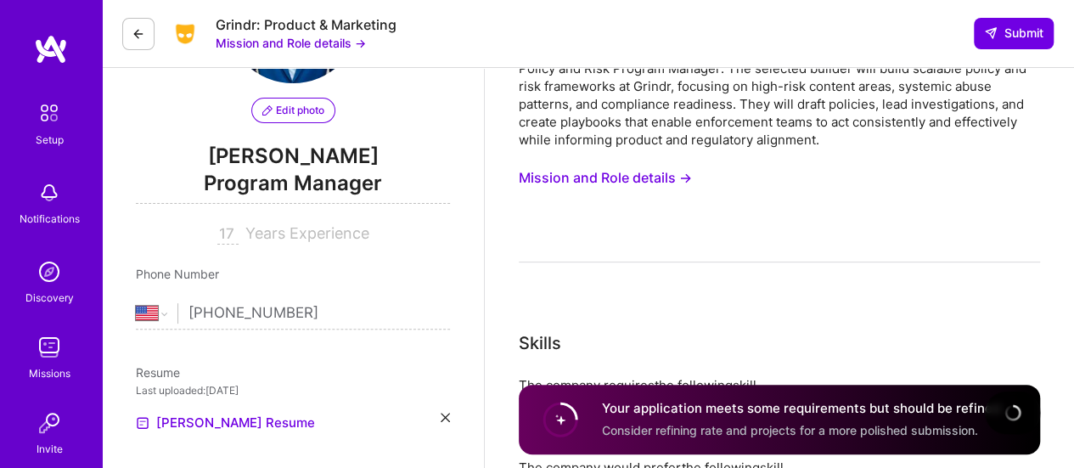
scroll to position [0, 0]
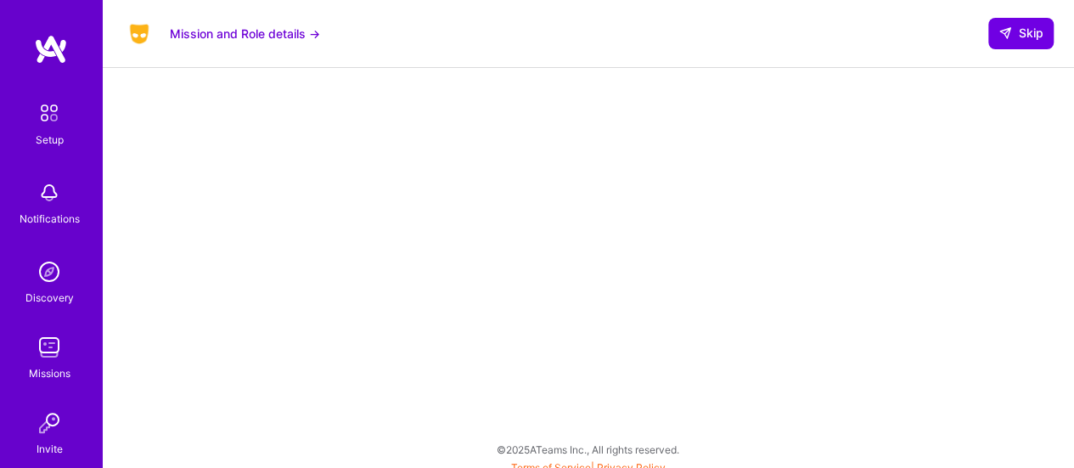
scroll to position [488, 0]
select select "US"
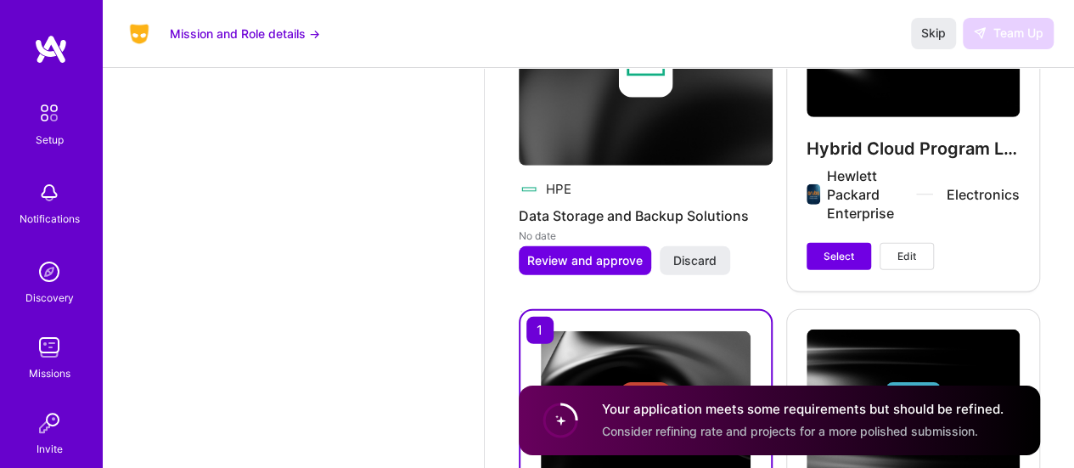
scroll to position [2463, 0]
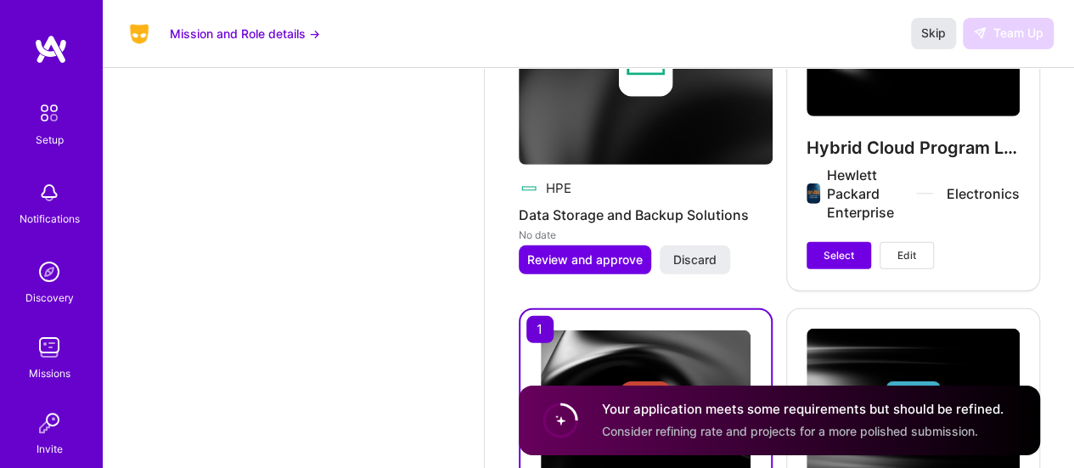
click at [945, 38] on span "Skip" at bounding box center [934, 33] width 25 height 17
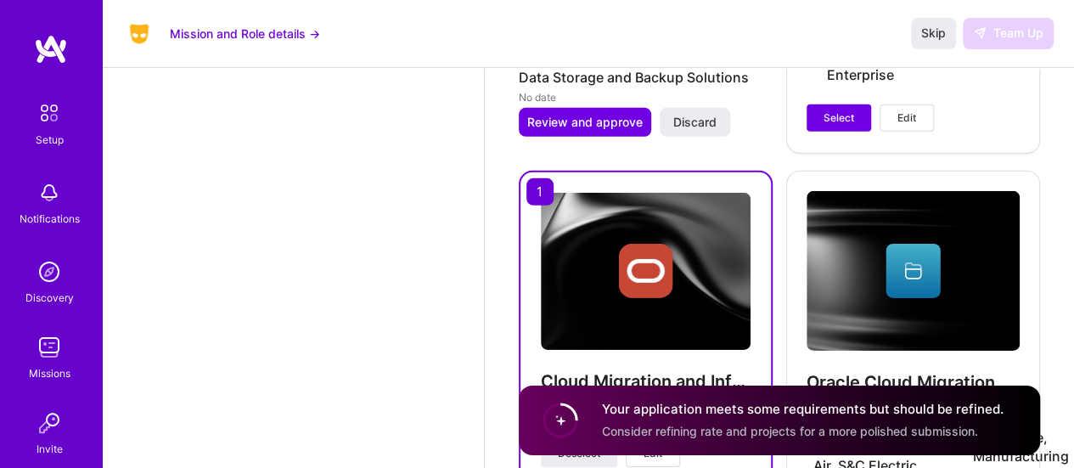
scroll to position [2633, 0]
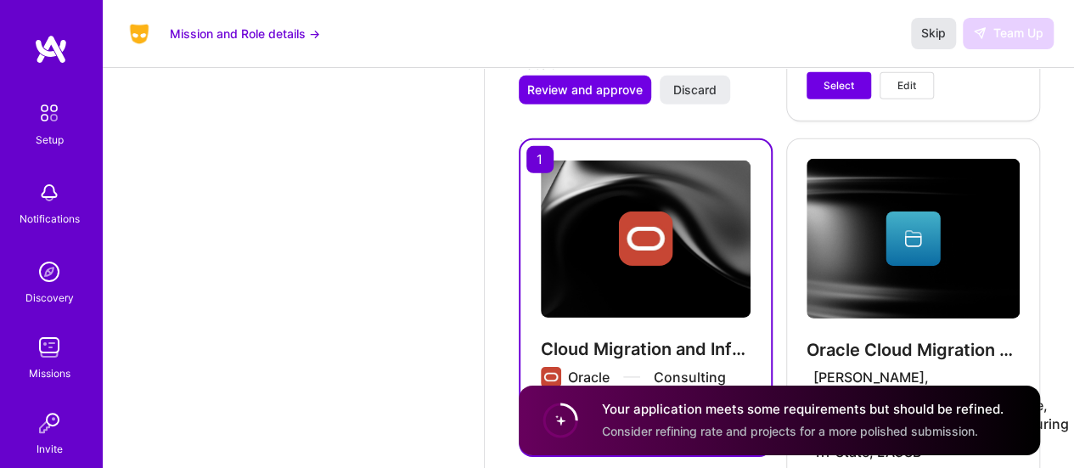
click at [946, 42] on button "Skip" at bounding box center [933, 33] width 45 height 31
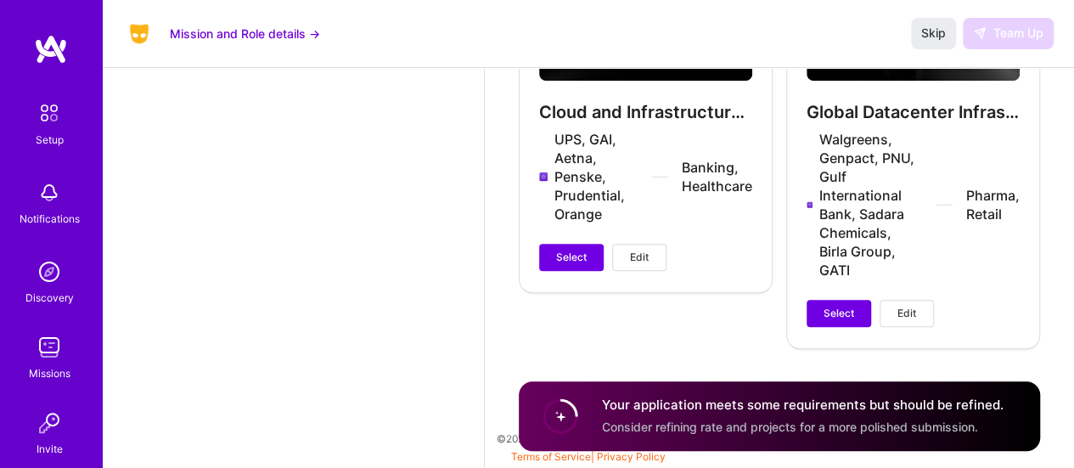
scroll to position [3770, 0]
click at [562, 422] on circle at bounding box center [560, 416] width 32 height 32
click at [566, 417] on circle at bounding box center [560, 416] width 32 height 32
click at [635, 419] on div "Your application meets some requirements but should be refined. Consider refini…" at bounding box center [803, 415] width 402 height 39
click at [638, 418] on div "Your application meets some requirements but should be refined. Consider refini…" at bounding box center [803, 415] width 402 height 39
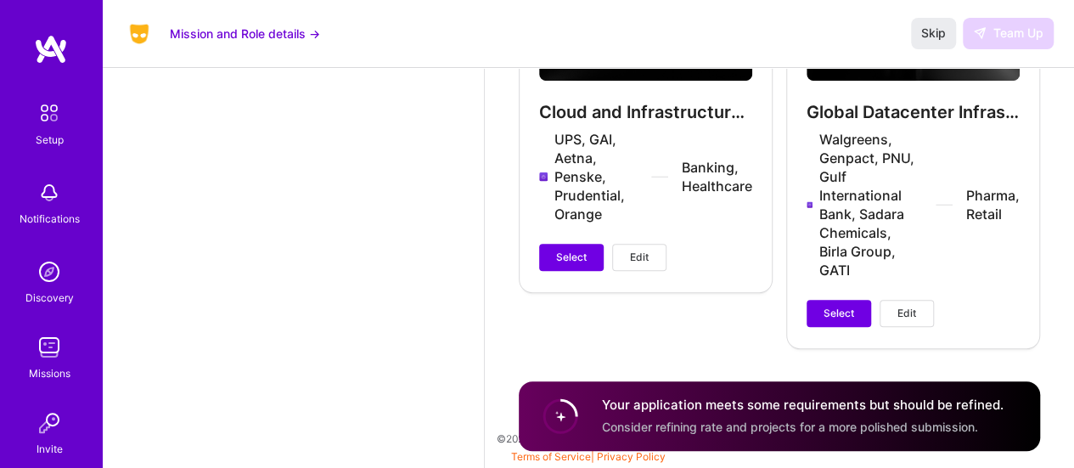
click at [673, 414] on h4 "Your application meets some requirements but should be refined." at bounding box center [803, 405] width 402 height 18
drag, startPoint x: 727, startPoint y: 410, endPoint x: 877, endPoint y: 414, distance: 149.5
click at [877, 414] on h4 "Your application meets some requirements but should be refined." at bounding box center [803, 405] width 402 height 18
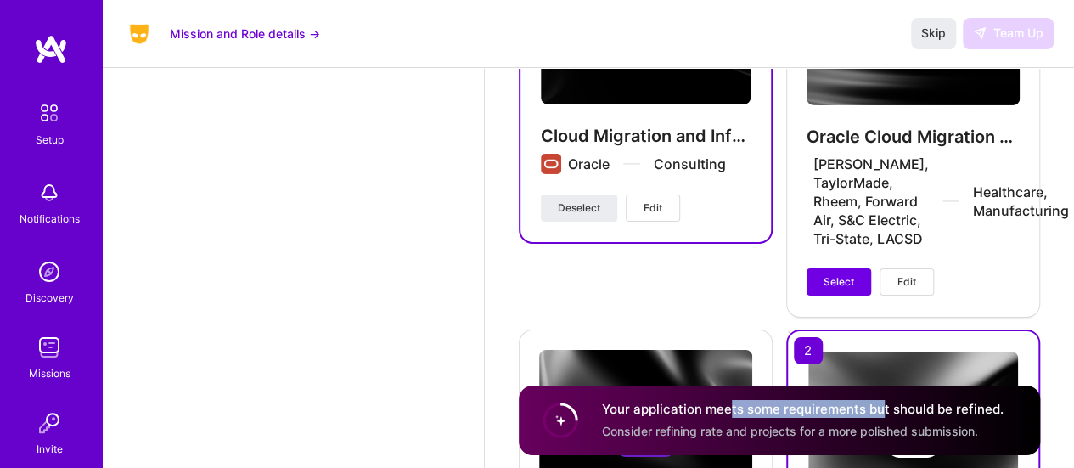
scroll to position [2888, 0]
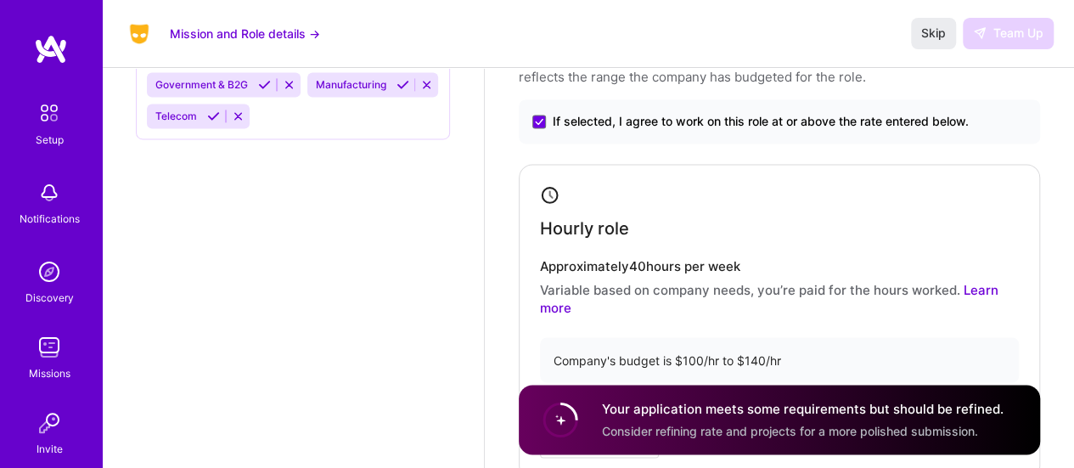
scroll to position [849, 0]
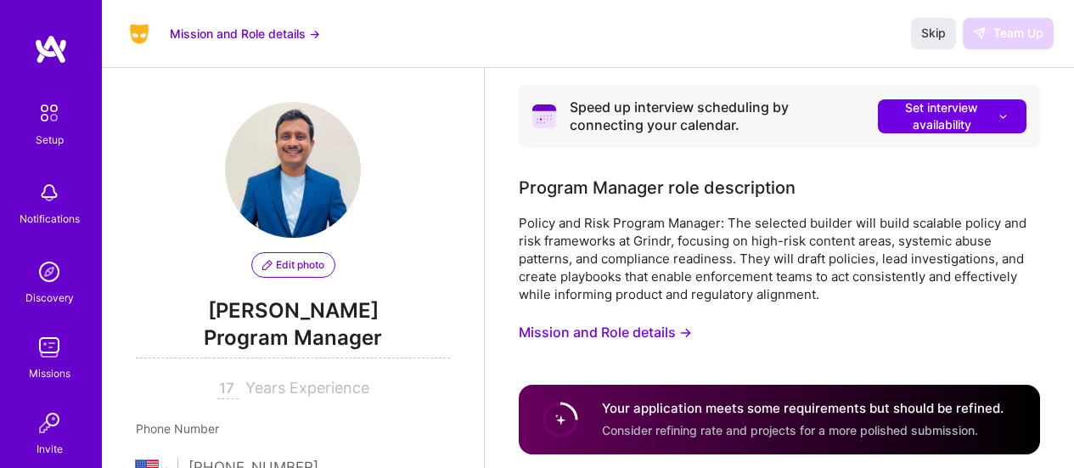
select select "US"
click at [259, 30] on button "Mission and Role details →" at bounding box center [245, 34] width 150 height 18
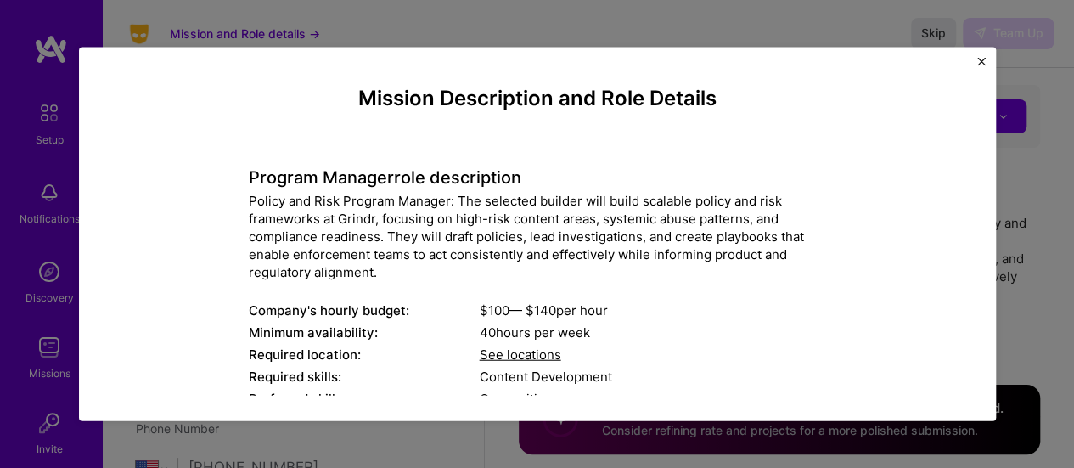
click at [978, 59] on img "Close" at bounding box center [982, 61] width 8 height 8
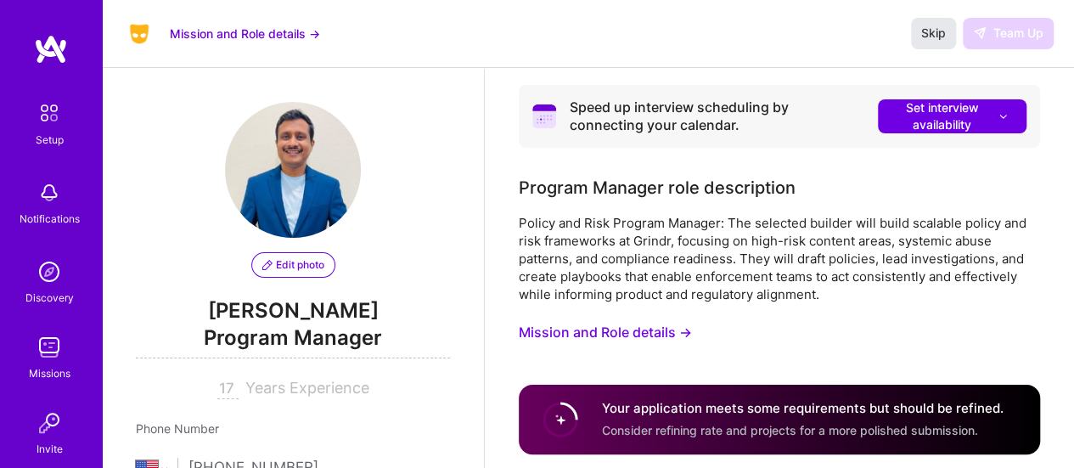
click at [936, 37] on span "Skip" at bounding box center [934, 33] width 25 height 17
click at [979, 39] on div "Skip Team Up" at bounding box center [982, 33] width 143 height 31
click at [979, 38] on div "Skip Team Up" at bounding box center [982, 33] width 143 height 31
click at [913, 33] on button "Skip" at bounding box center [933, 33] width 45 height 31
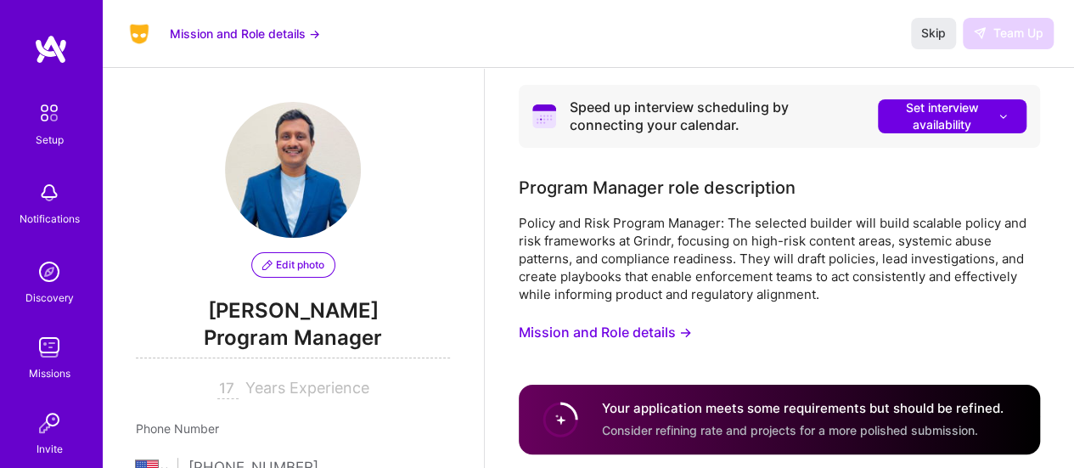
click at [925, 137] on div "Speed up interview scheduling by connecting your calendar. Set interview availa…" at bounding box center [780, 116] width 522 height 63
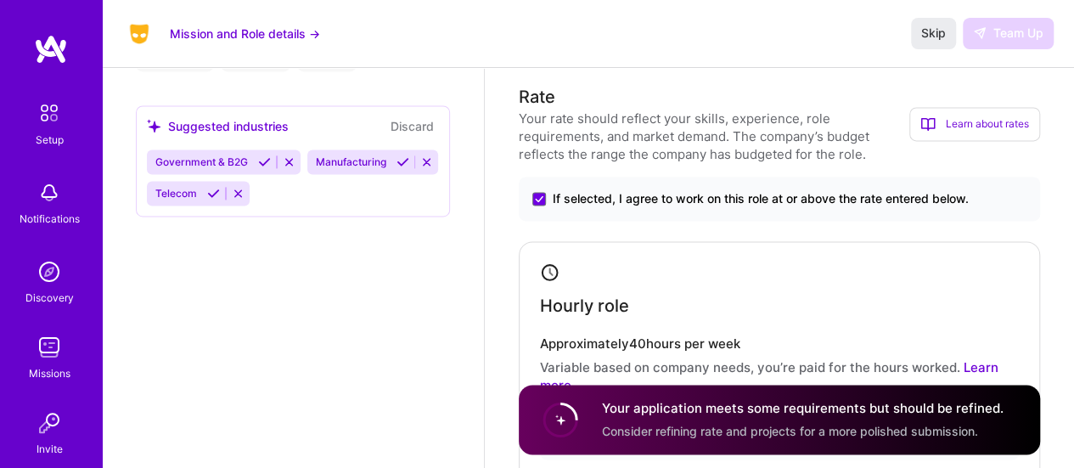
scroll to position [1019, 0]
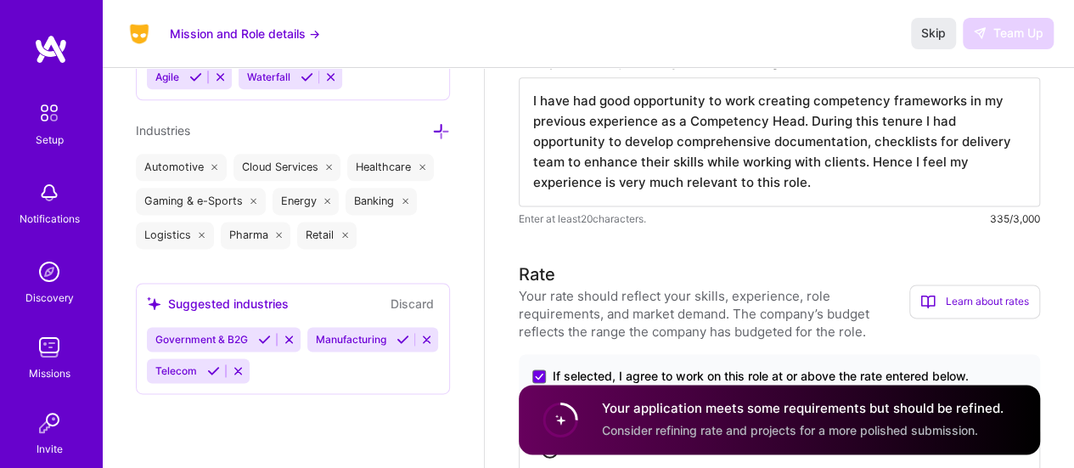
click at [776, 166] on textarea "I have had good opportunity to work creating competency frameworks in my previo…" at bounding box center [780, 141] width 522 height 129
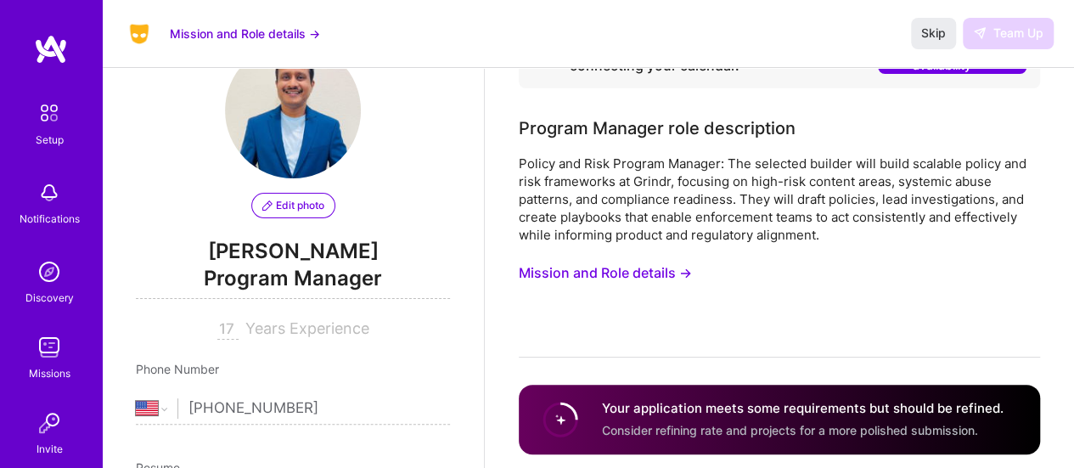
scroll to position [0, 0]
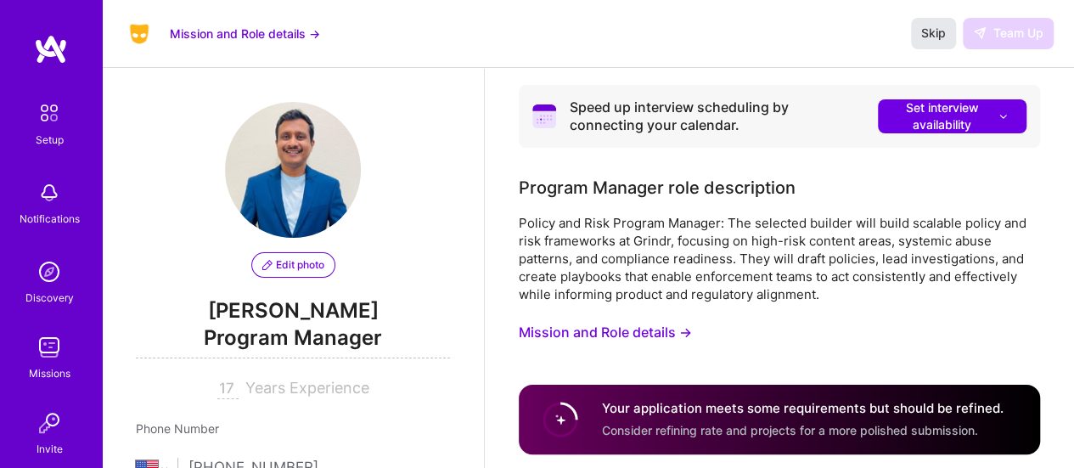
click at [936, 32] on span "Skip" at bounding box center [934, 33] width 25 height 17
click at [935, 115] on span "Set interview availability" at bounding box center [952, 116] width 115 height 34
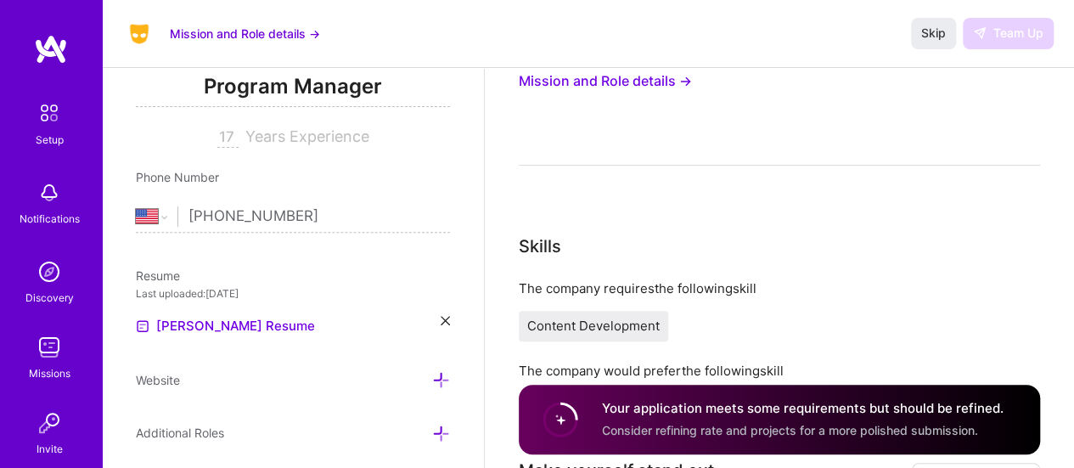
scroll to position [170, 0]
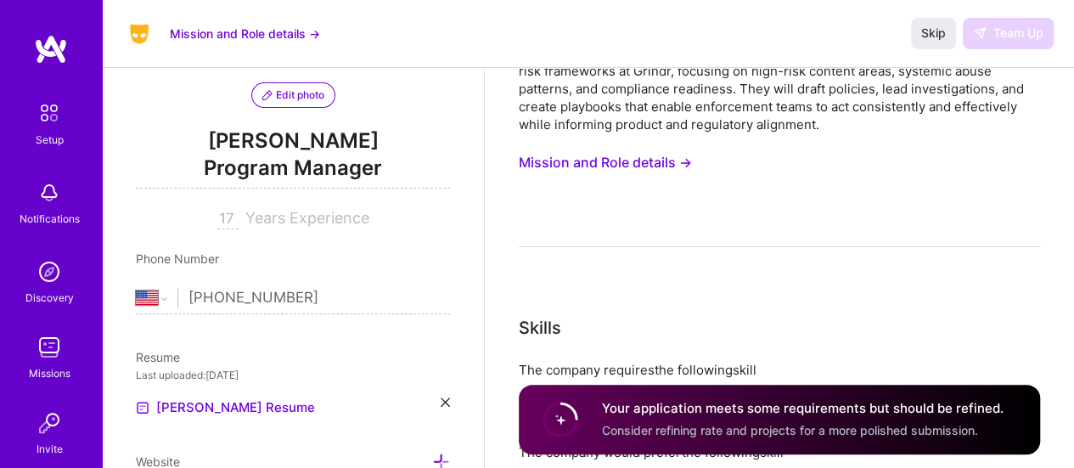
click at [223, 216] on input "17" at bounding box center [227, 219] width 21 height 20
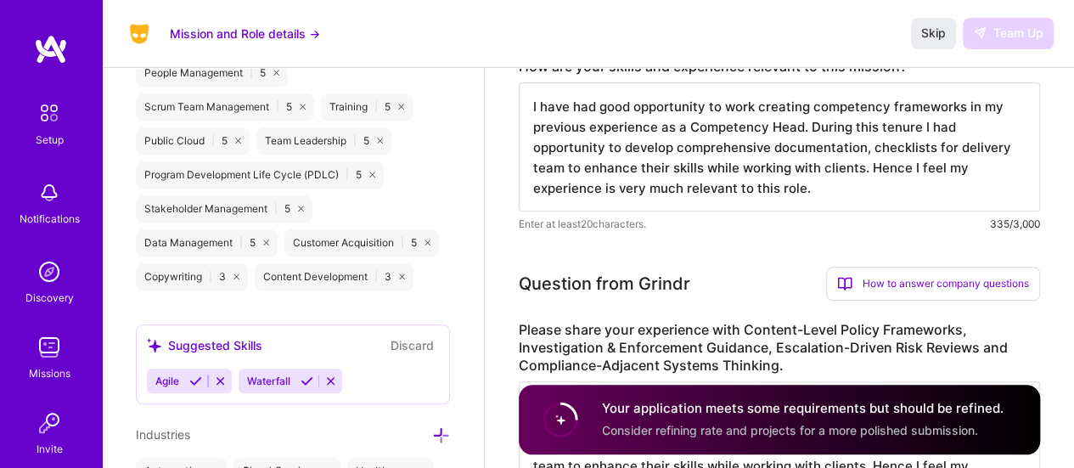
scroll to position [764, 0]
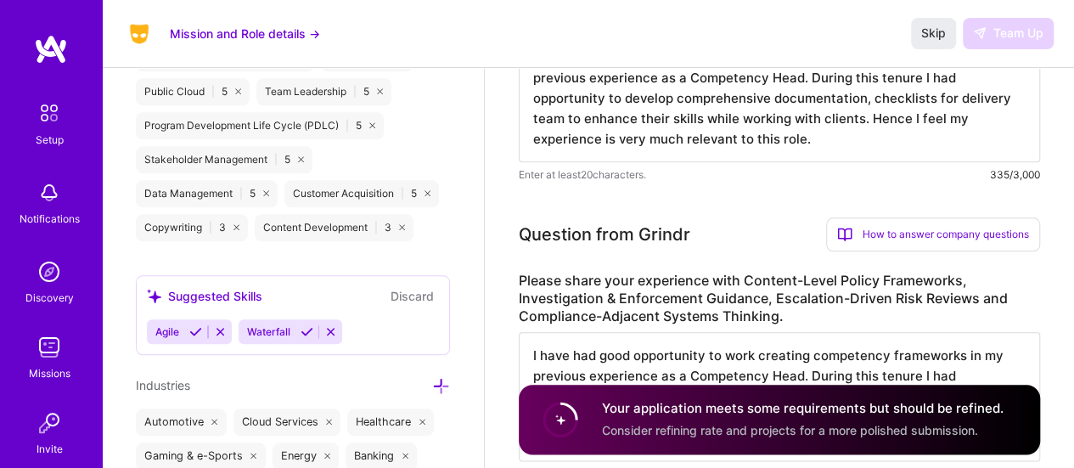
click at [854, 423] on div "Your application meets some requirements but should be refined. Consider refini…" at bounding box center [803, 419] width 402 height 39
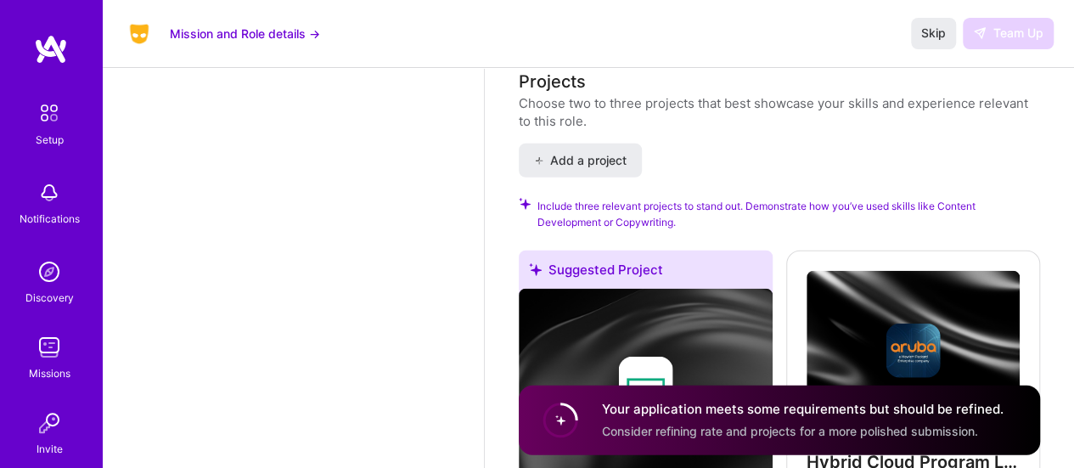
scroll to position [2124, 0]
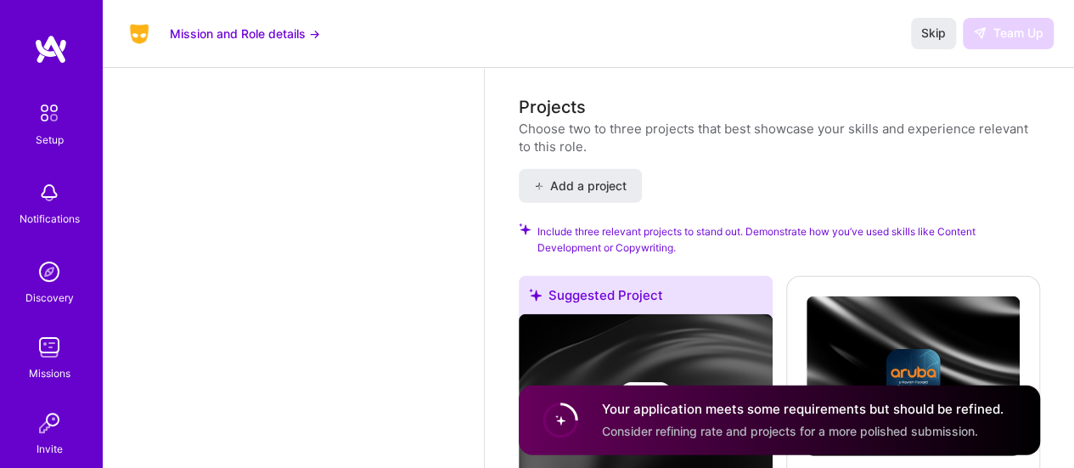
click at [1, 356] on link "Missions" at bounding box center [49, 356] width 105 height 52
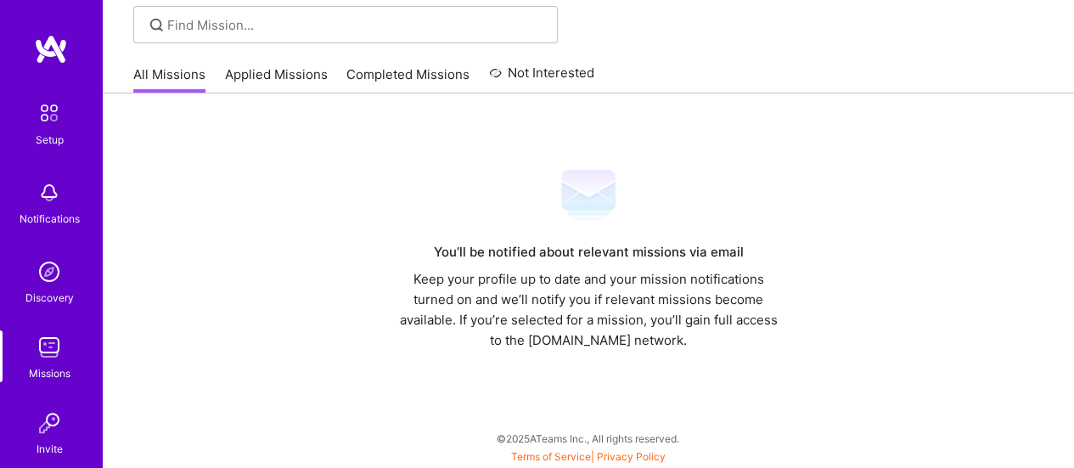
click at [32, 356] on img at bounding box center [49, 347] width 34 height 34
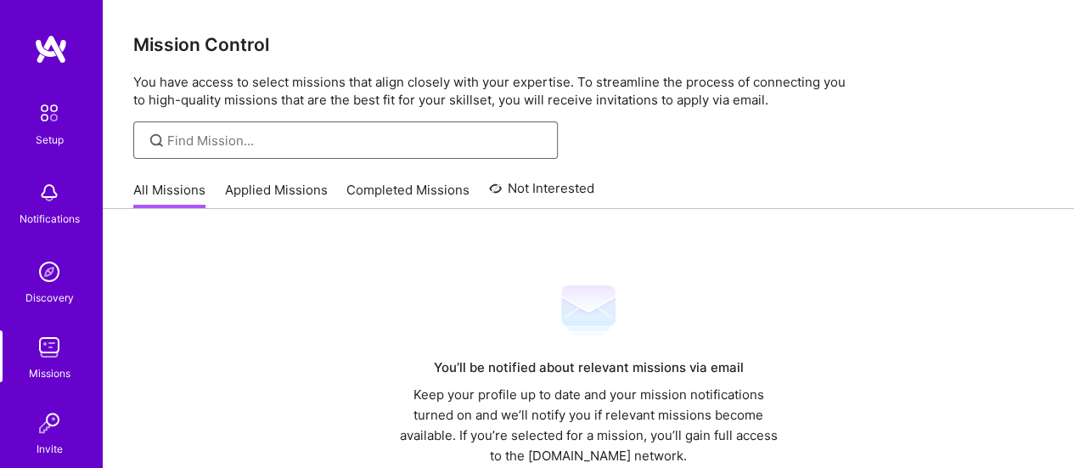
click at [271, 140] on input at bounding box center [356, 141] width 378 height 18
type input "program"
click at [37, 115] on img at bounding box center [49, 113] width 36 height 36
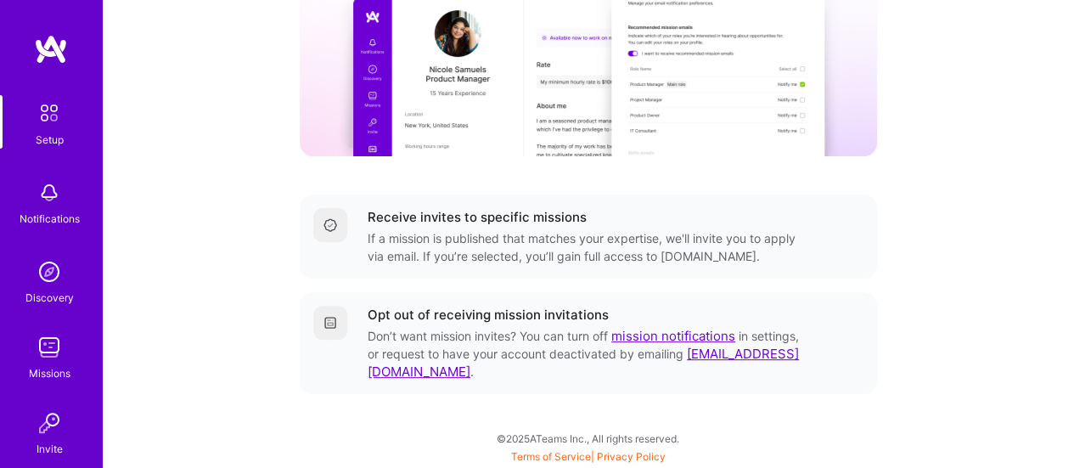
scroll to position [156, 0]
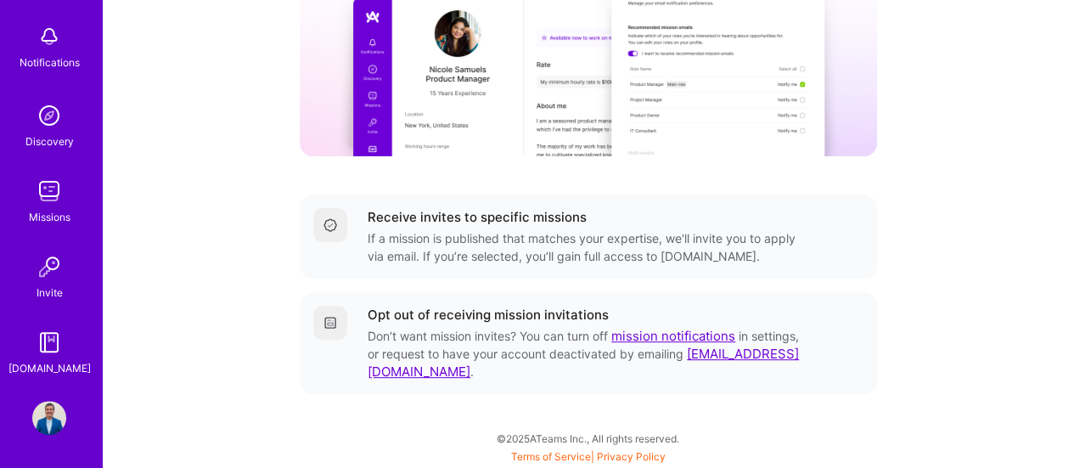
click at [48, 408] on img at bounding box center [49, 418] width 34 height 34
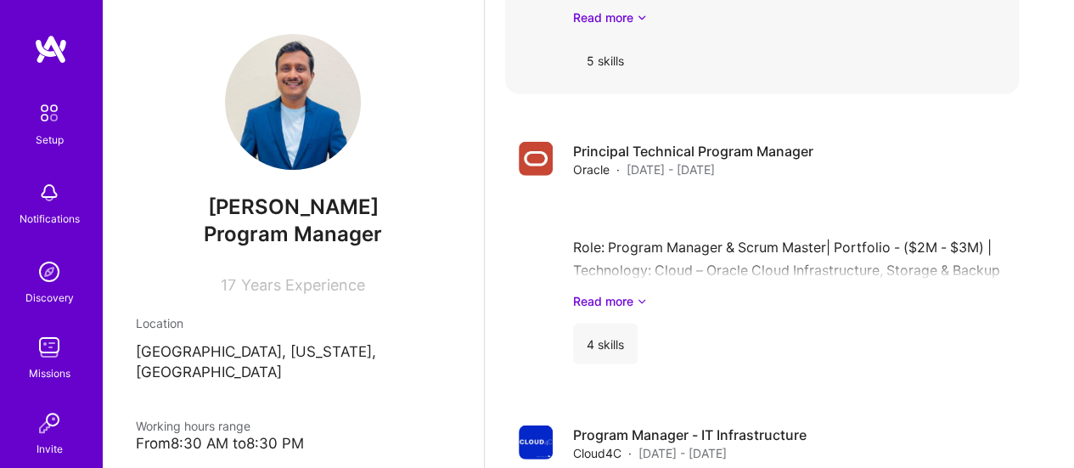
scroll to position [2378, 0]
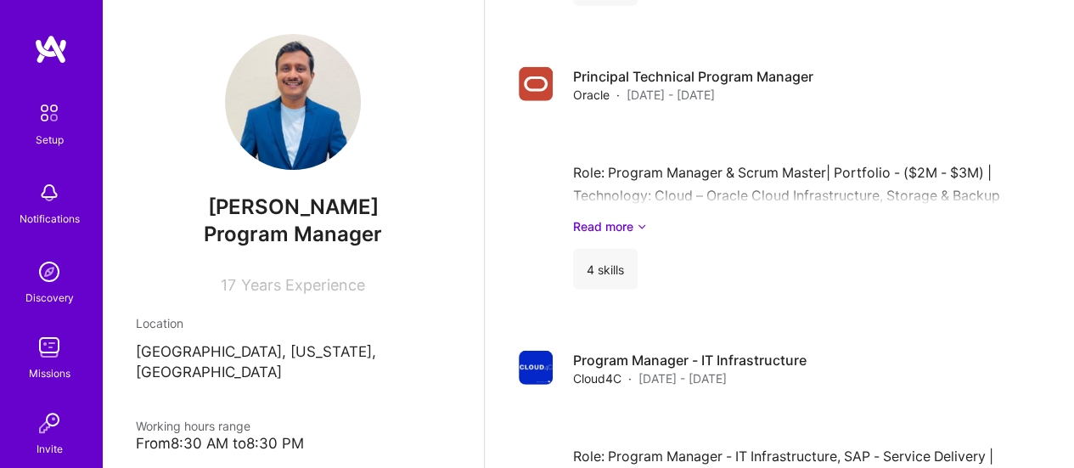
click at [234, 281] on div "17 Years Experience" at bounding box center [293, 281] width 314 height 25
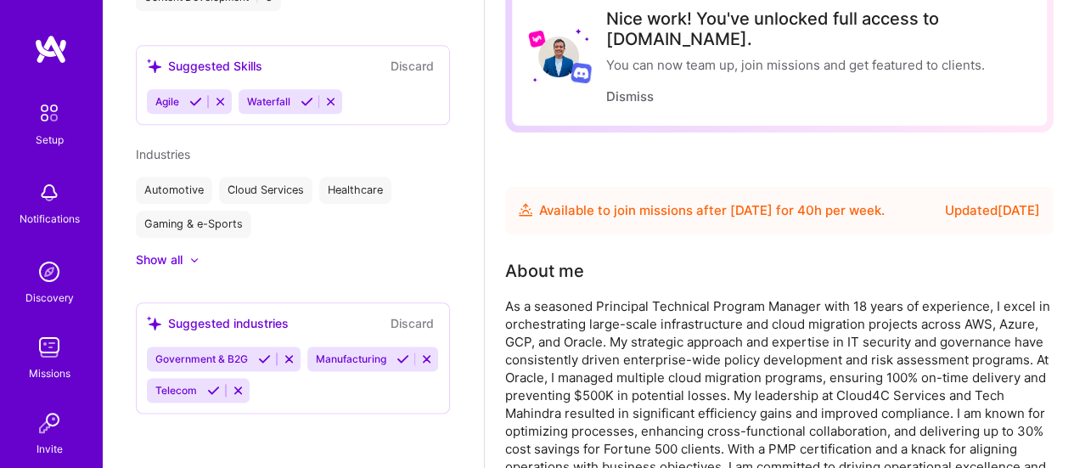
scroll to position [0, 0]
